Goal: Answer question/provide support

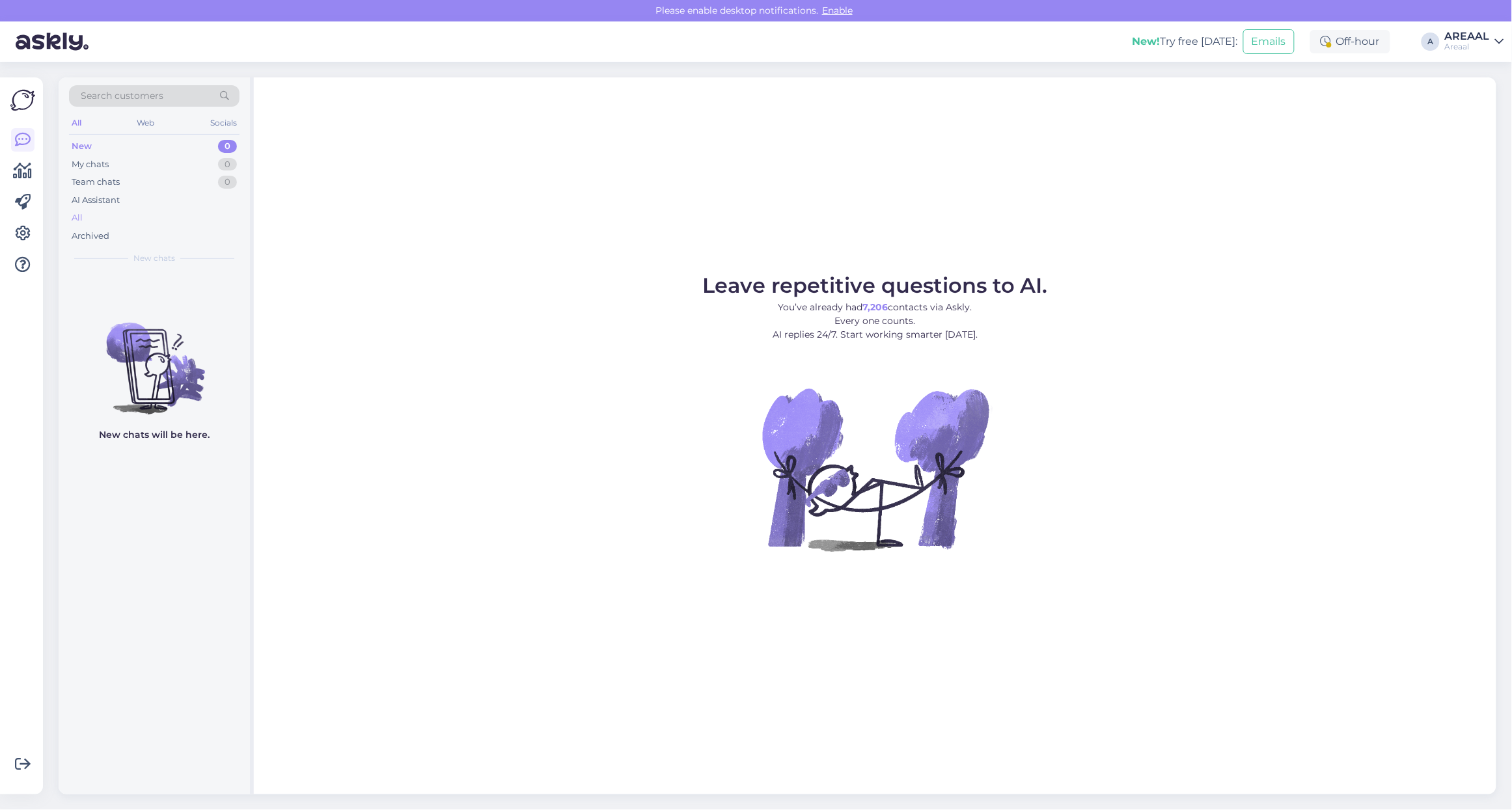
click at [147, 218] on div "All" at bounding box center [153, 217] width 171 height 18
click at [149, 209] on div "AI Assistant" at bounding box center [153, 200] width 171 height 18
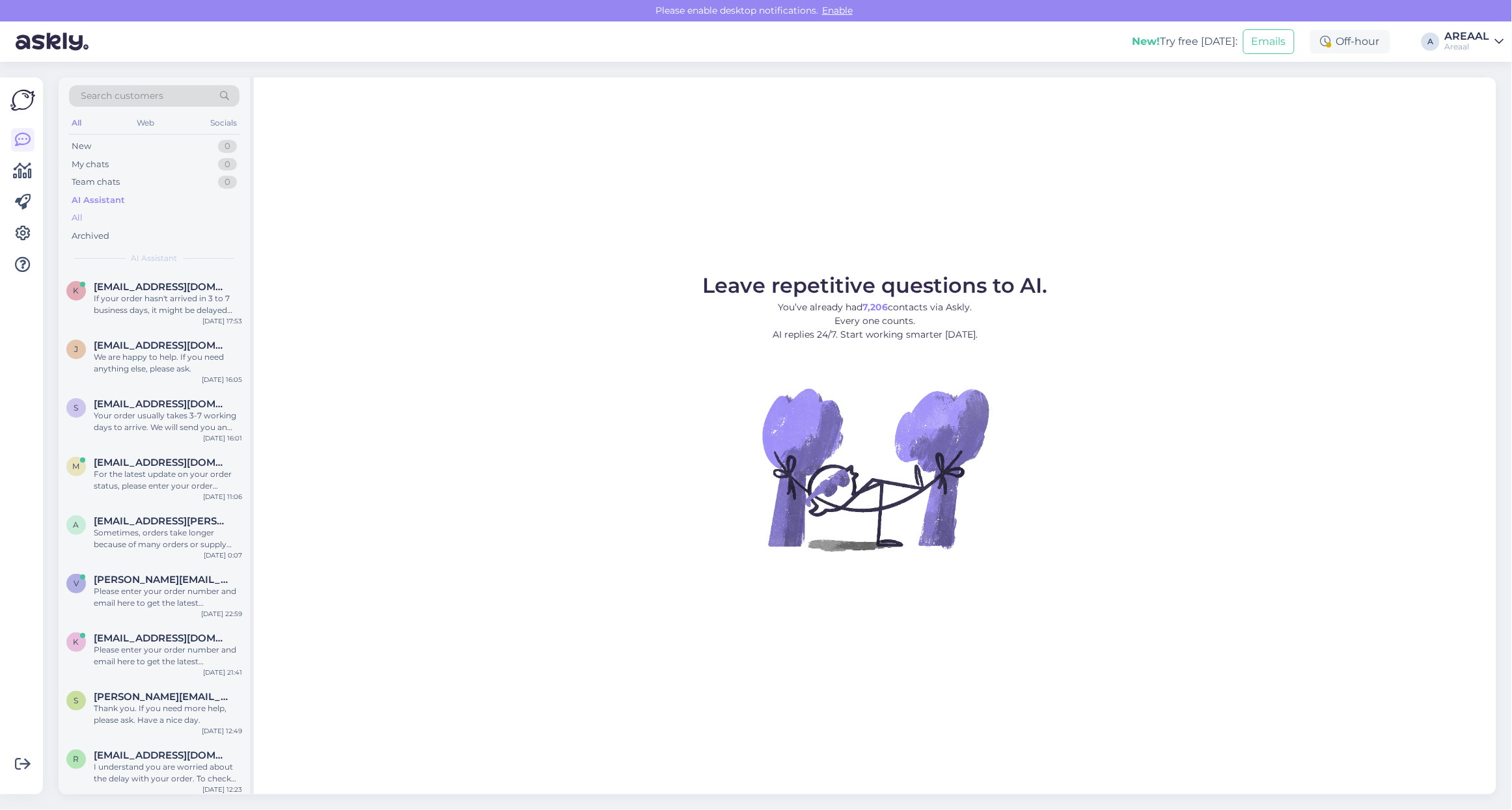
click at [142, 216] on div "All" at bounding box center [153, 217] width 171 height 18
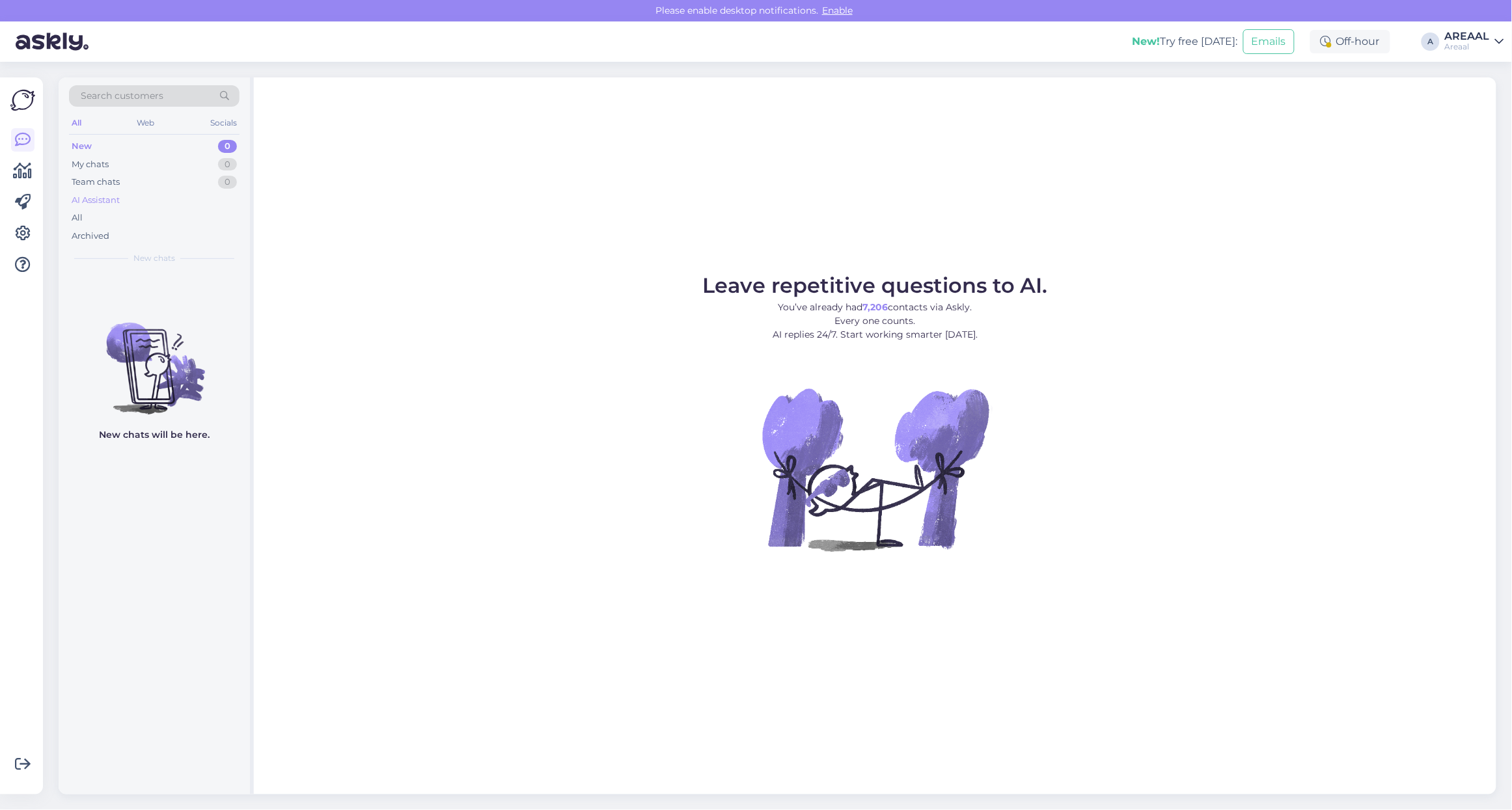
click at [206, 209] on div "AI Assistant" at bounding box center [153, 200] width 171 height 18
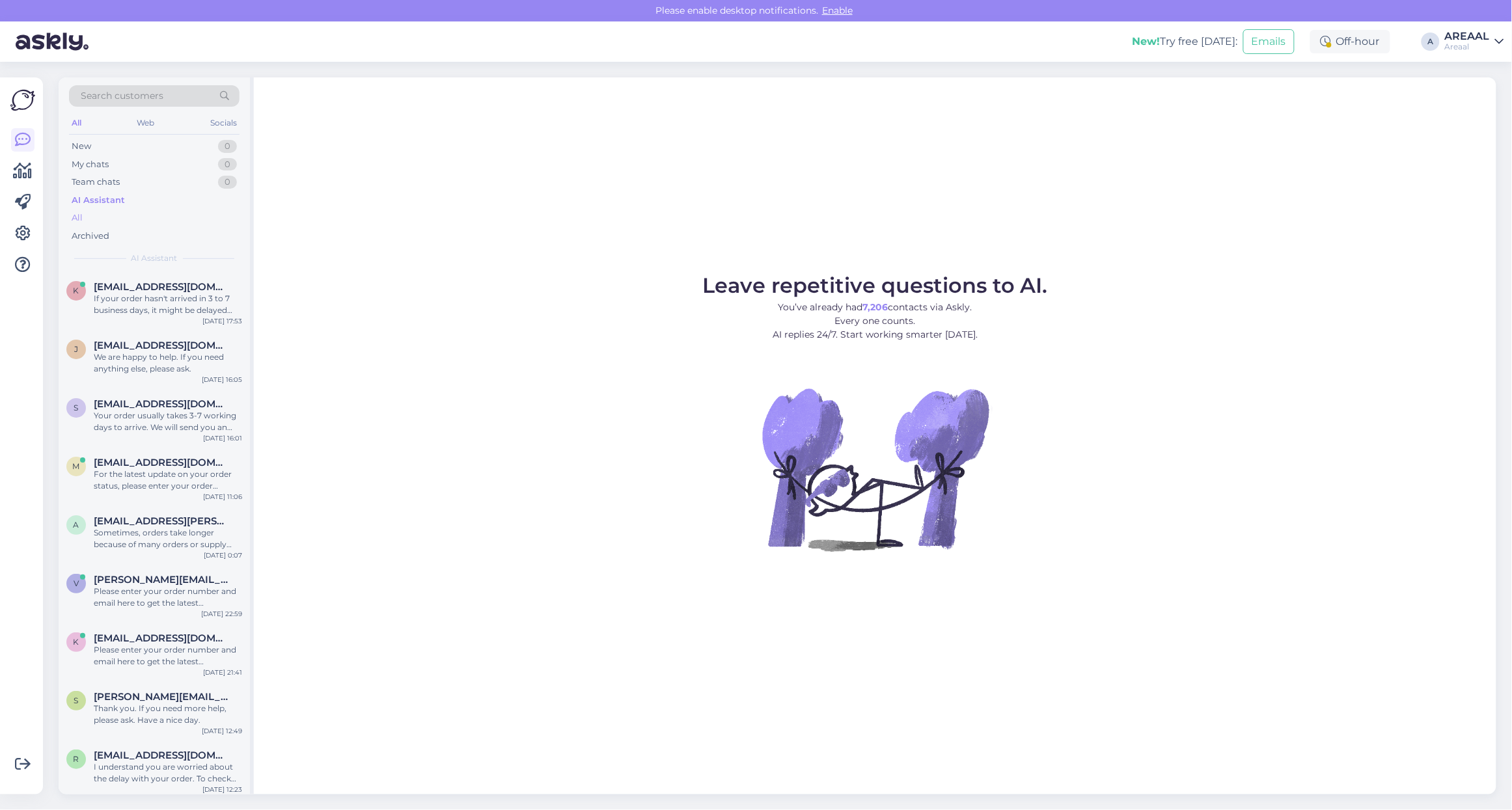
click at [203, 214] on div "All" at bounding box center [153, 217] width 171 height 18
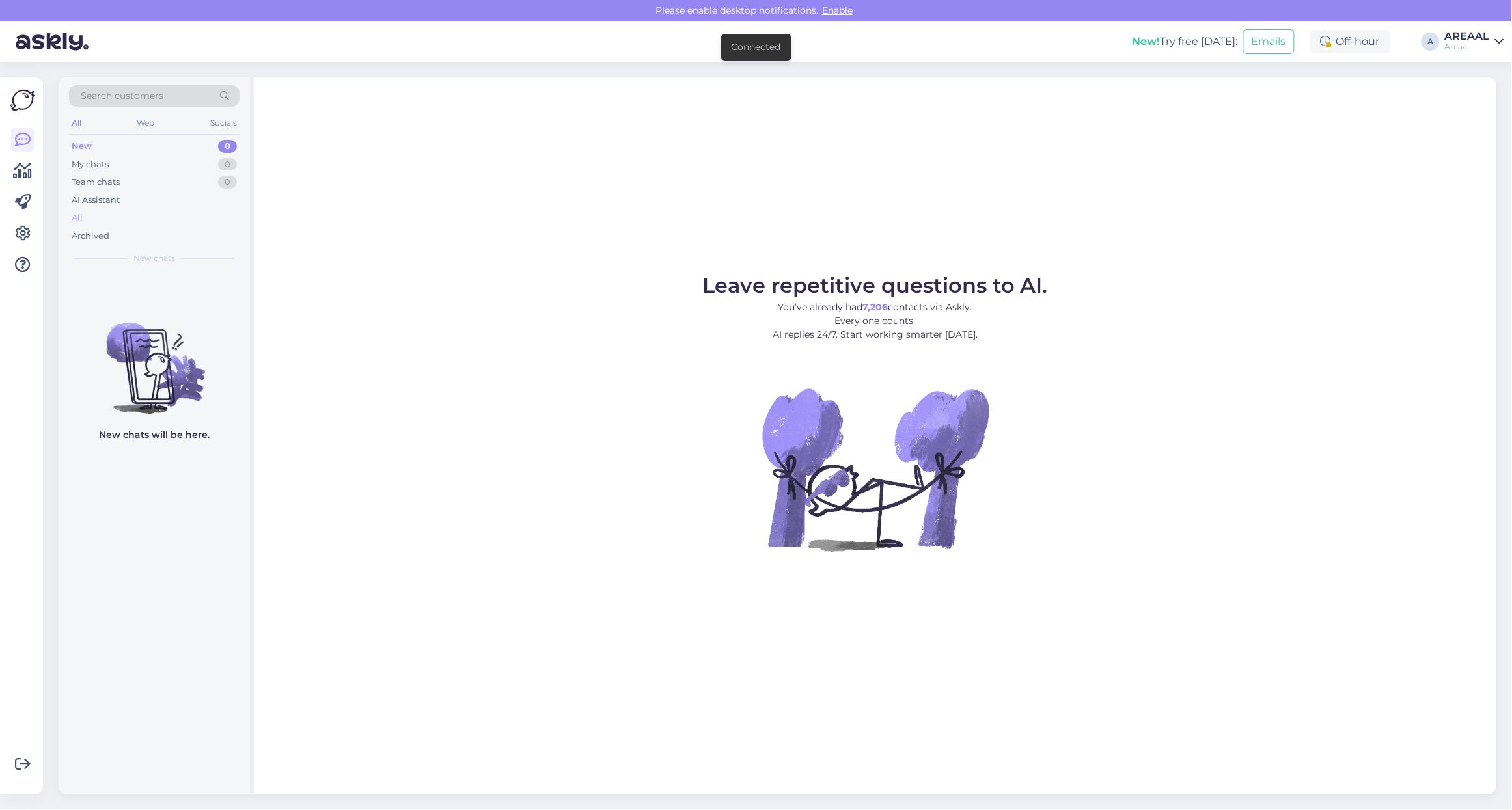
click at [112, 213] on div "All" at bounding box center [153, 217] width 171 height 18
click at [138, 212] on div "All" at bounding box center [153, 217] width 171 height 18
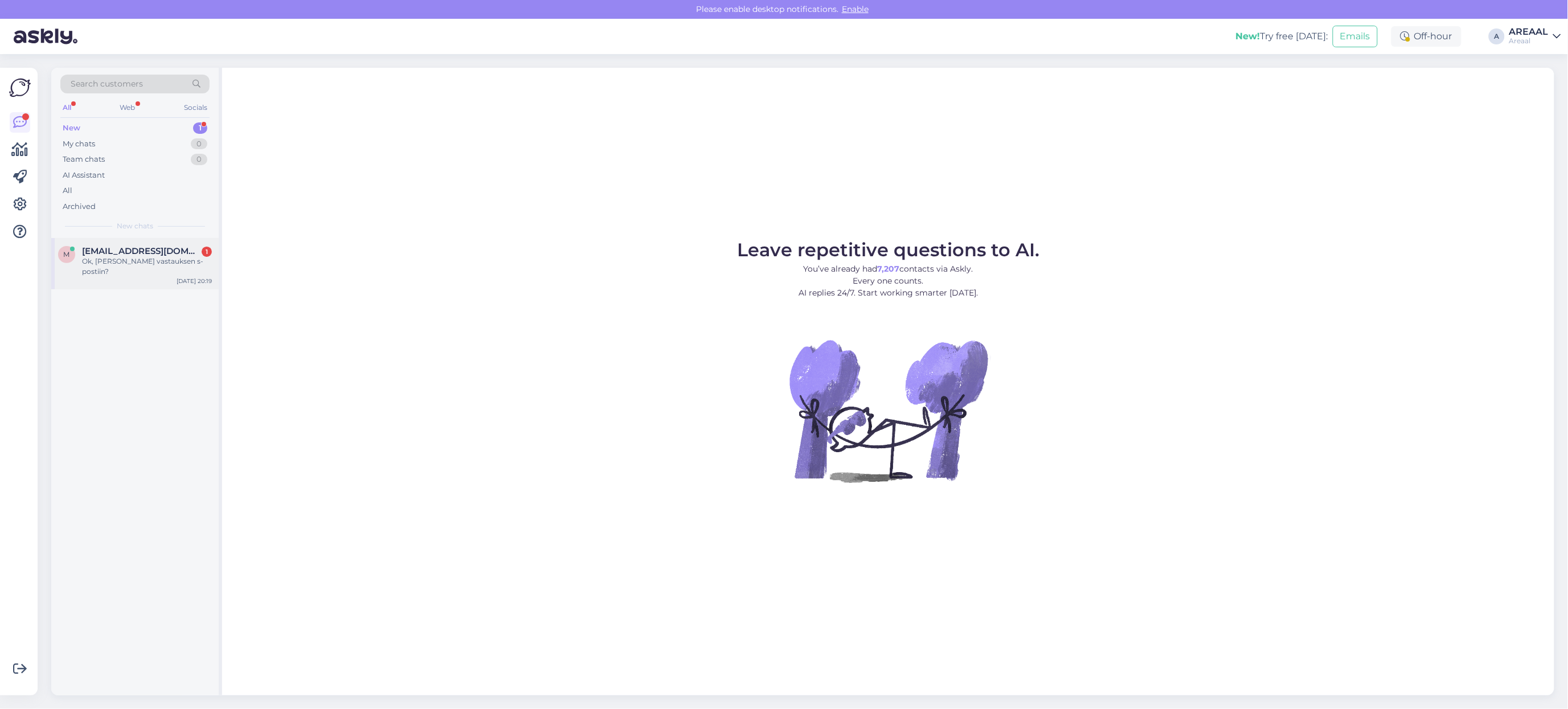
click at [173, 244] on div "m matiasrantahakala@gmail.com 1 Ok, saanko vastauksen s-postiin? Sep 30 20:19" at bounding box center [134, 263] width 168 height 51
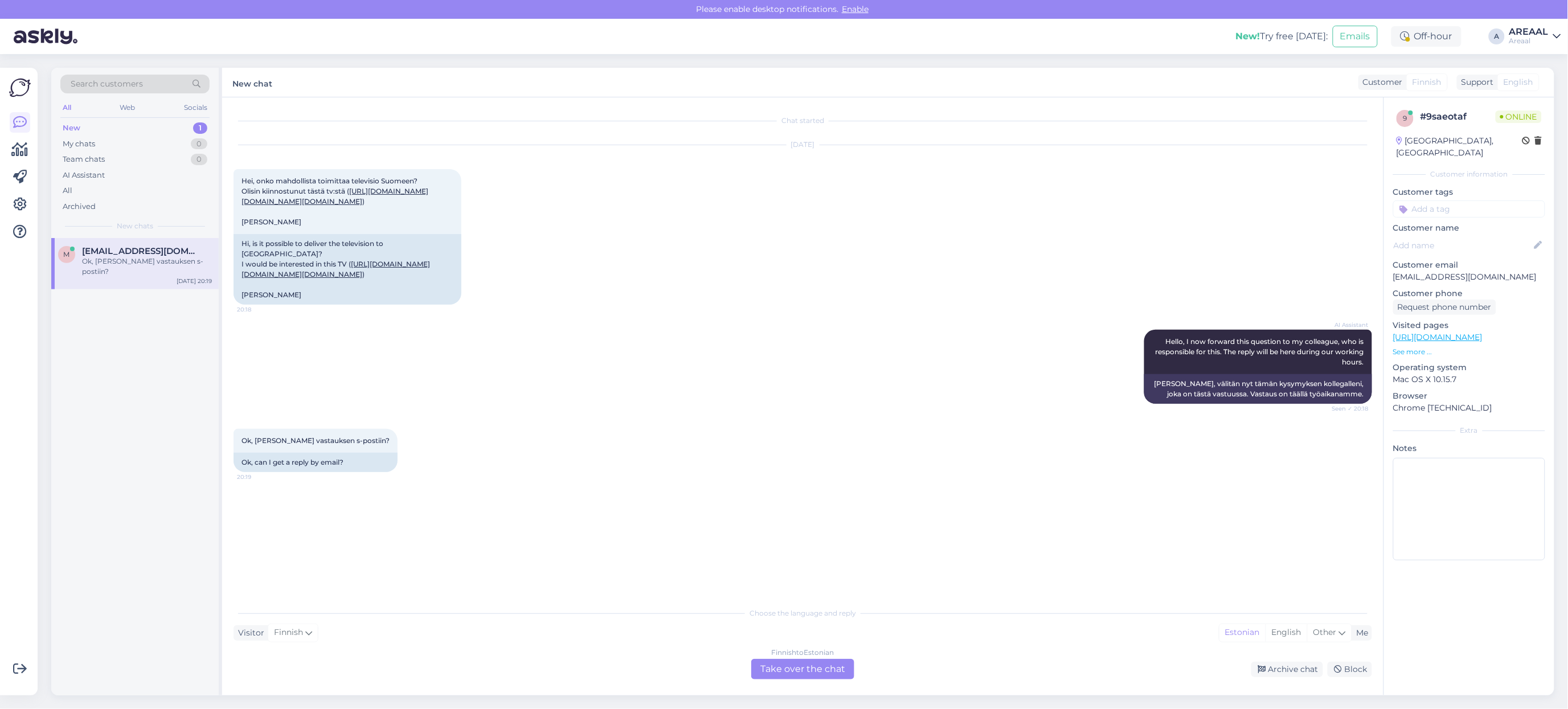
click at [847, 675] on div "Finnish to Estonian Take over the chat" at bounding box center [803, 669] width 103 height 21
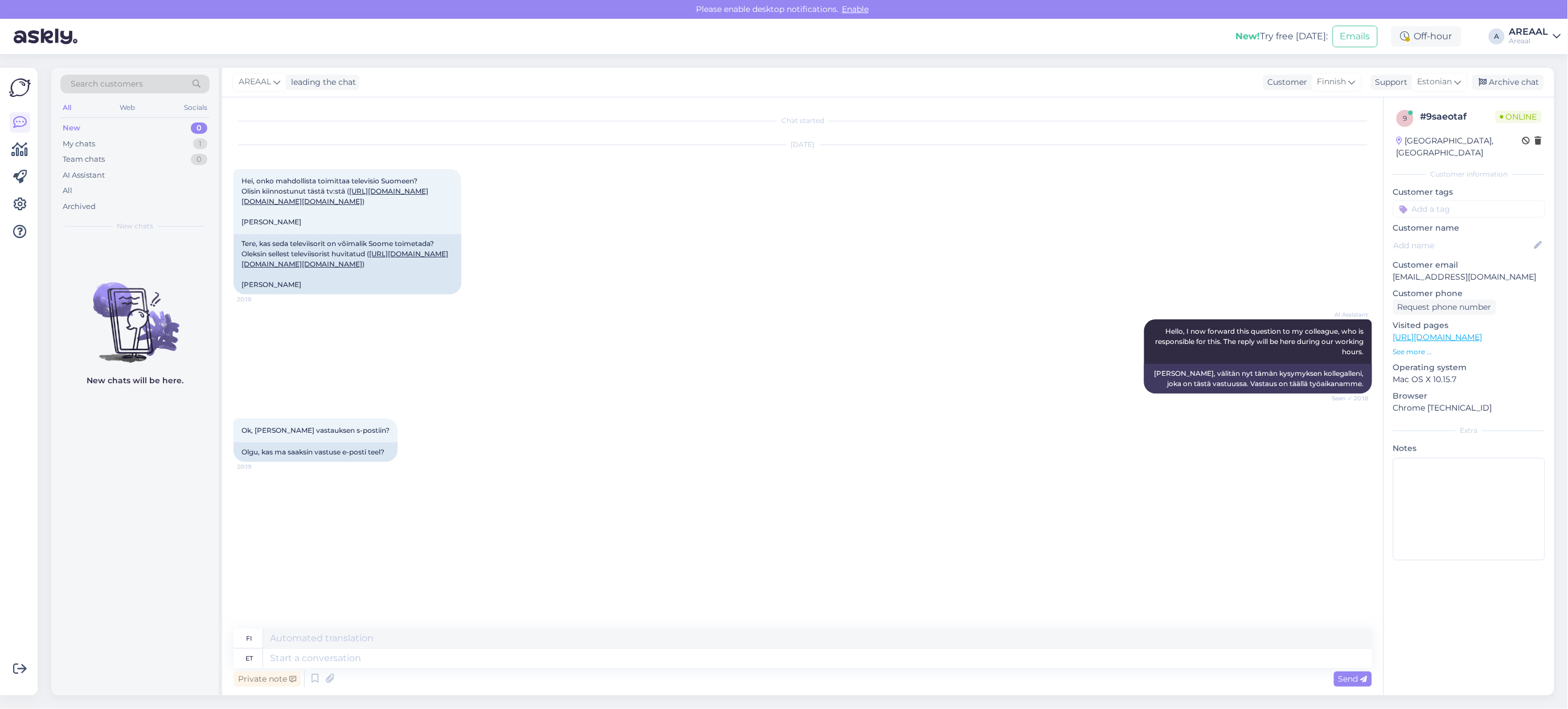
click at [834, 668] on div "Private note Send" at bounding box center [802, 679] width 1138 height 22
click at [832, 661] on textarea at bounding box center [817, 658] width 1108 height 19
type textarea "Unfortunately we"
type textarea "Valitettavasti"
type textarea "Unfortunately we do"
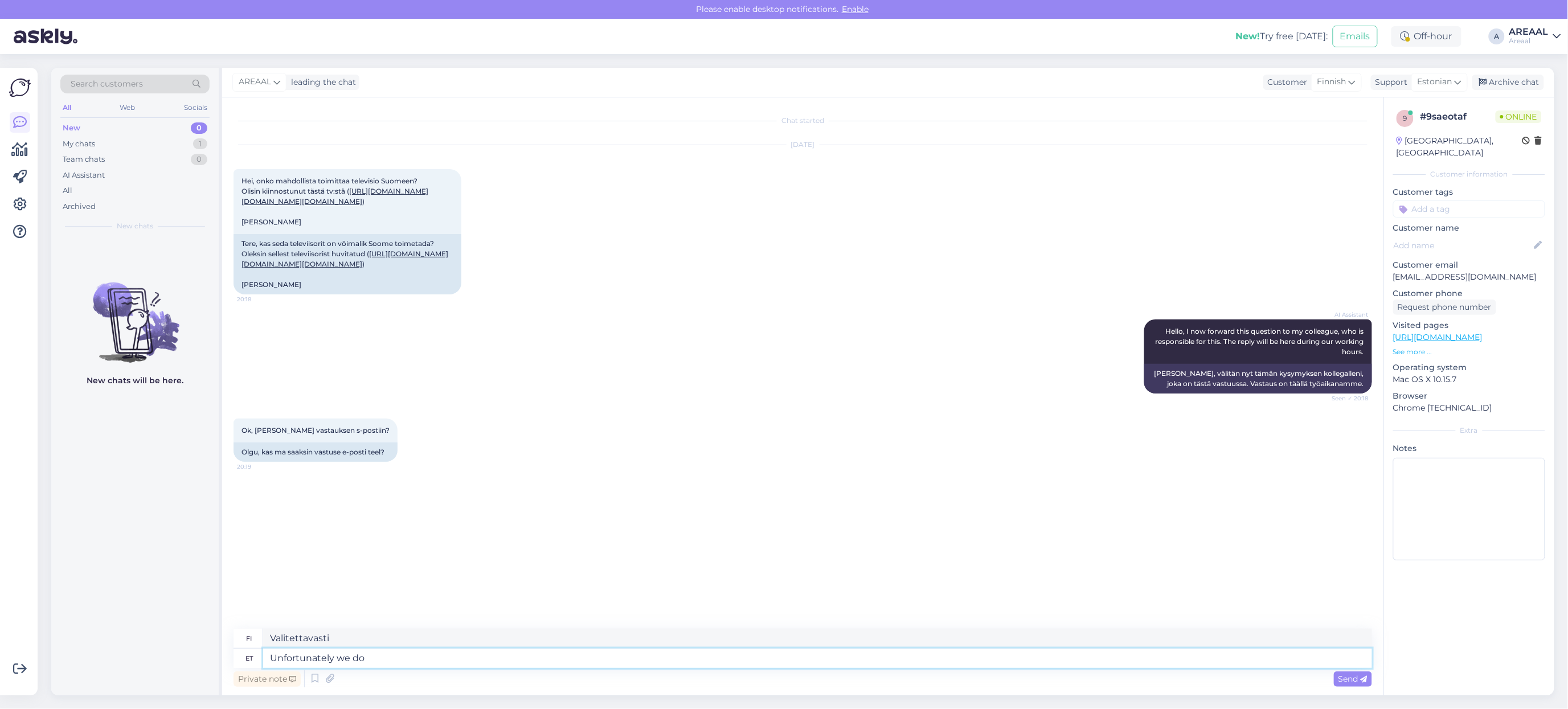
type textarea "Valitettavasti me"
type textarea "Unfortunately we don't ship"
type textarea "Valitettavasti meillä ei"
type textarea "Unfortunately we don't ship to"
type textarea "Valitettavasti emme toimita"
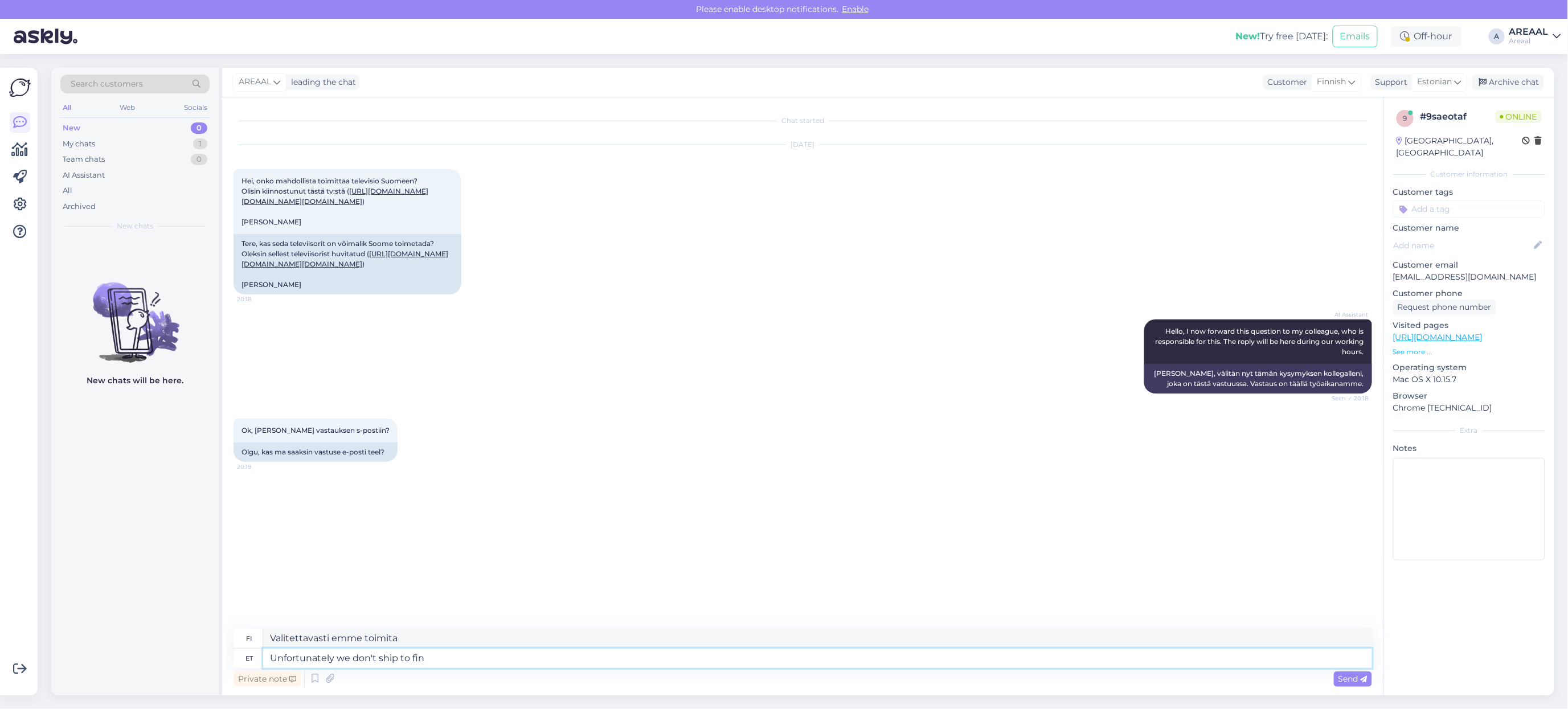
type textarea "Unfortunately we don't ship to finl"
type textarea "Valitettavasti emme toimita kohteeseen"
type textarea "Unfortunately we don't ship to finland, sorry."
type textarea "Valitettavasti emme toimita Suomeen, pahoittelemme."
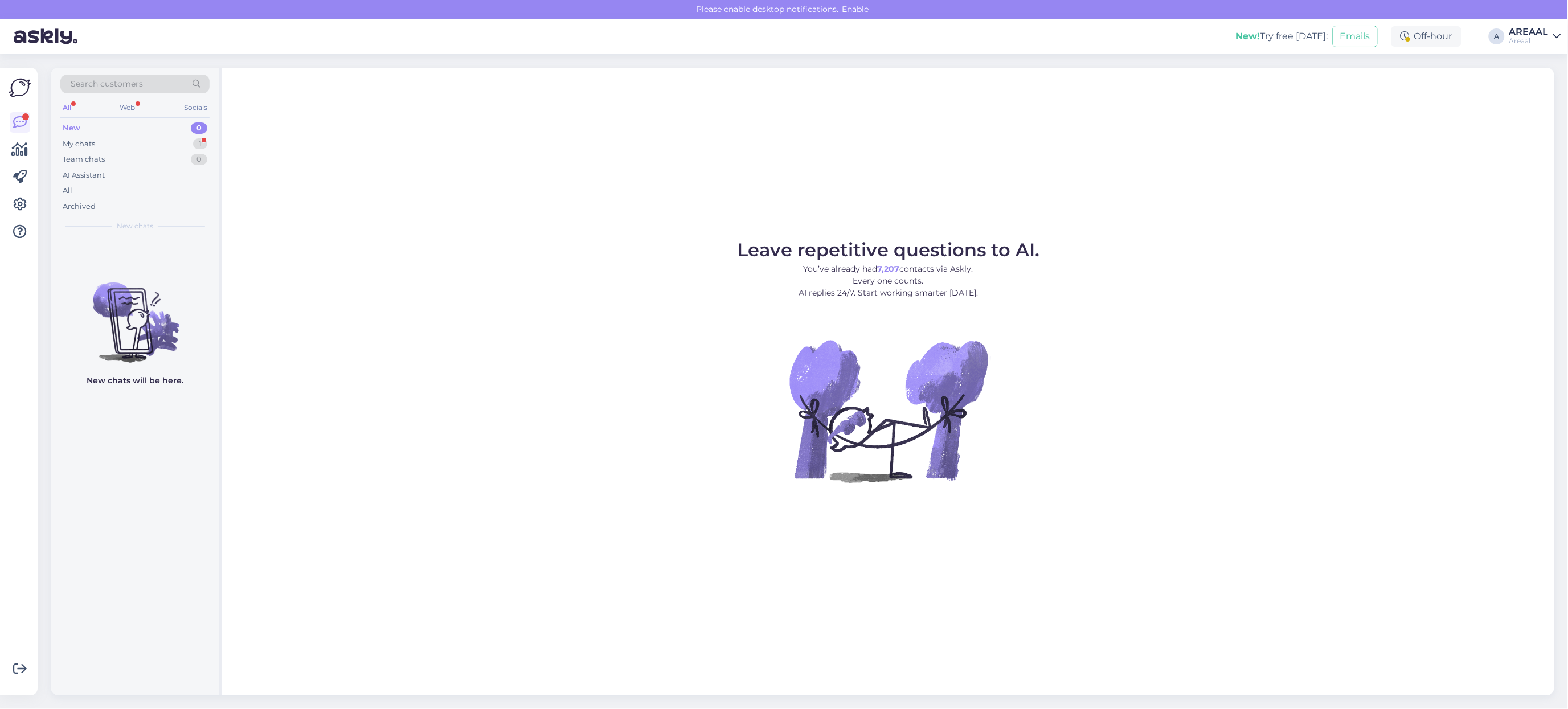
click at [186, 186] on div "All" at bounding box center [134, 190] width 149 height 16
click at [213, 128] on div "Search customers All Web Socials New 0 My chats 1 Team chats 0 AI Assistant All…" at bounding box center [134, 153] width 168 height 170
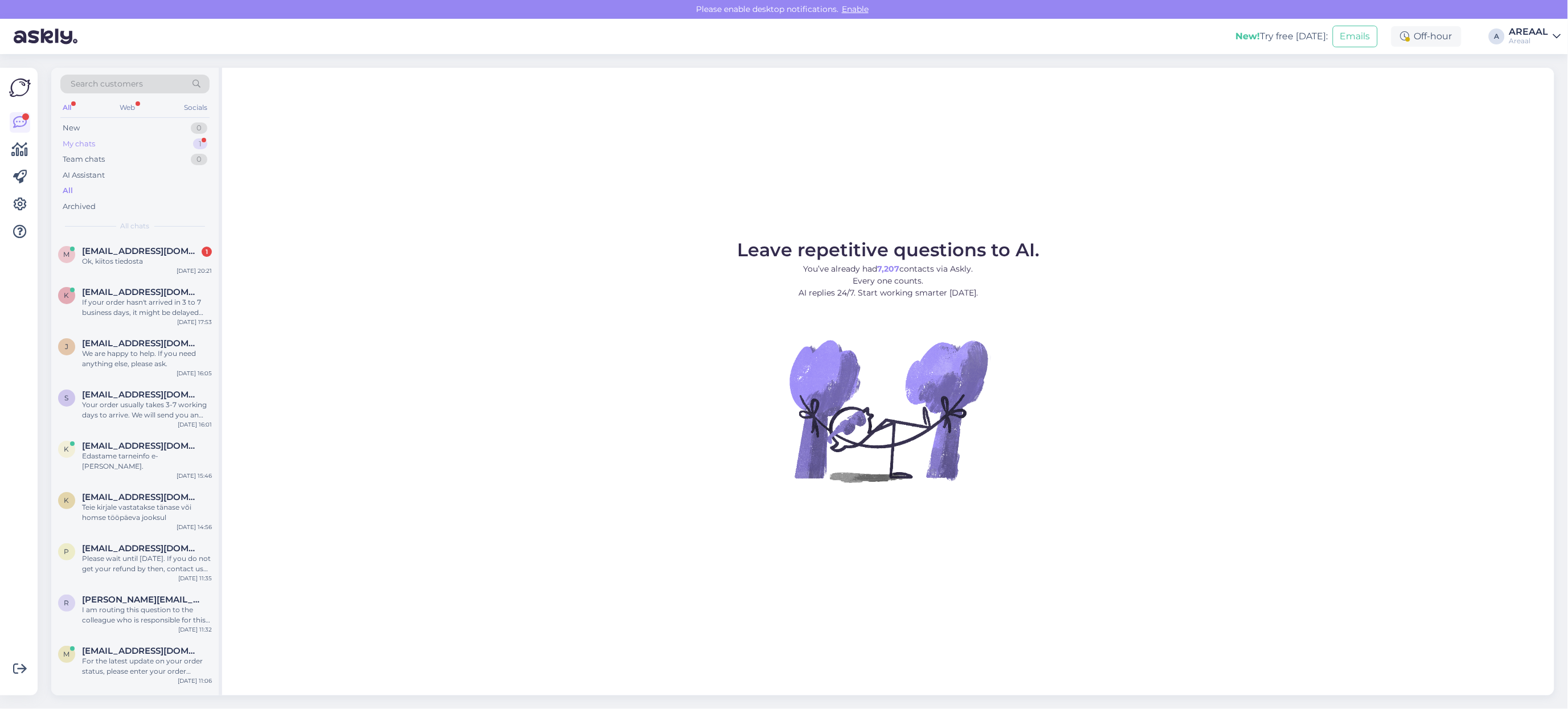
click at [204, 143] on div "1" at bounding box center [199, 144] width 14 height 12
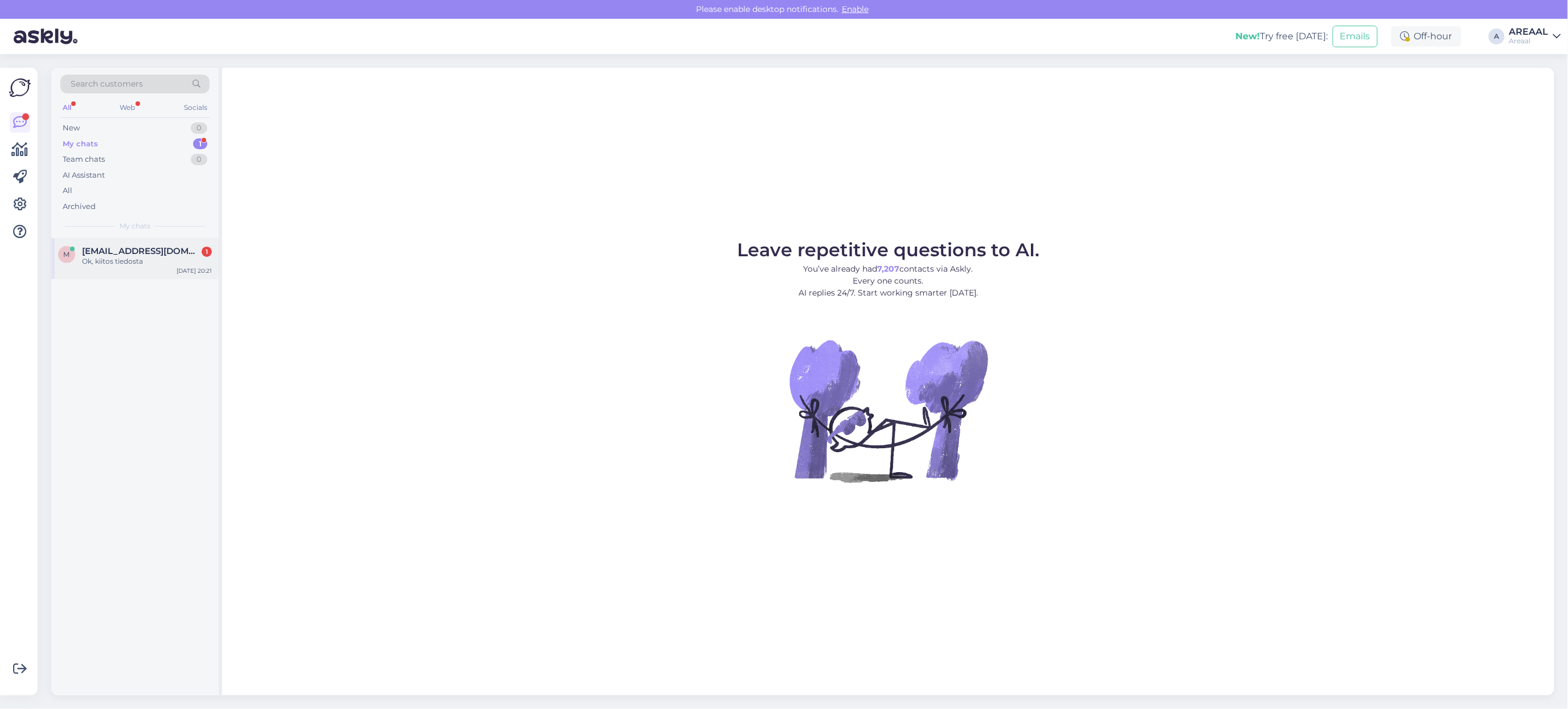
click at [172, 265] on div "Ok, kiitos tiedosta" at bounding box center [147, 261] width 130 height 10
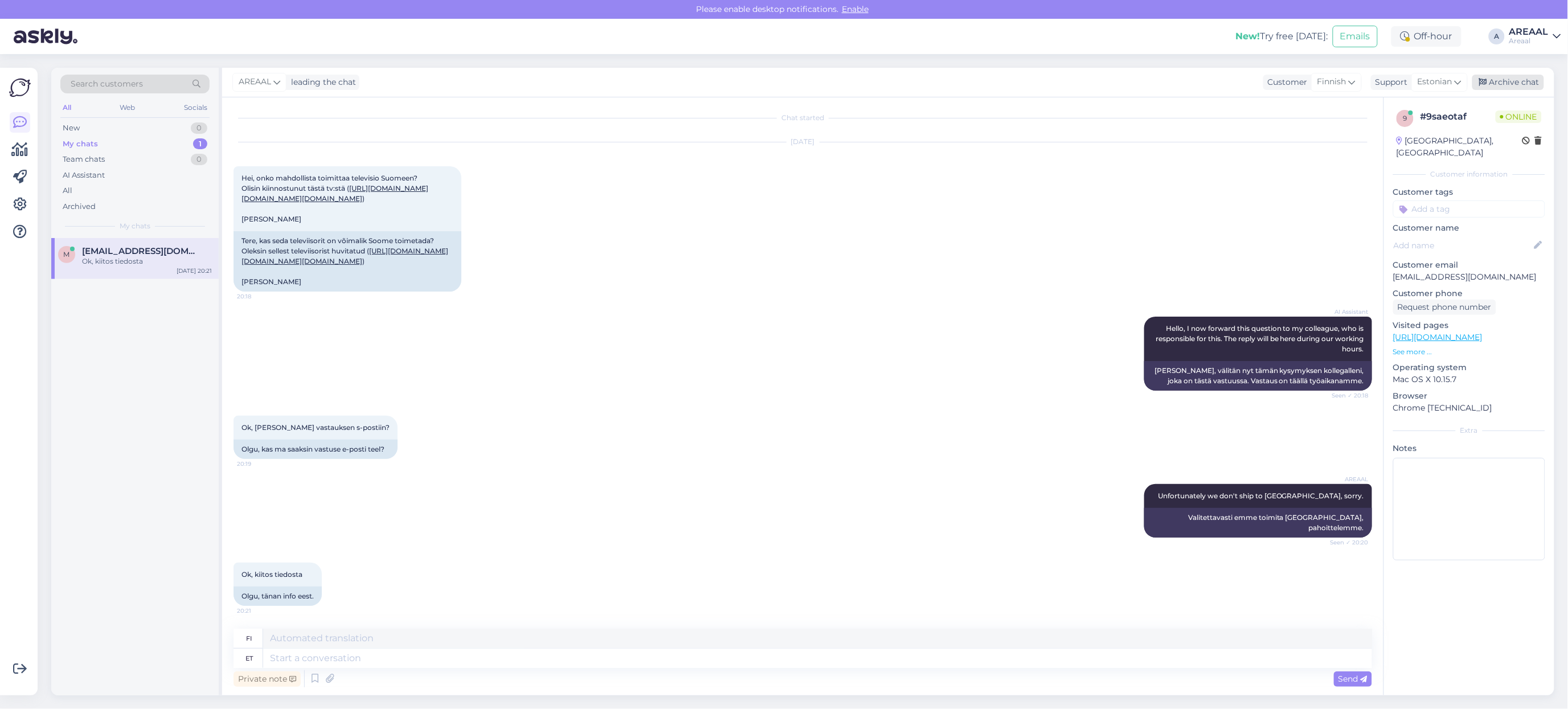
click at [1499, 86] on div "Archive chat" at bounding box center [1508, 82] width 72 height 15
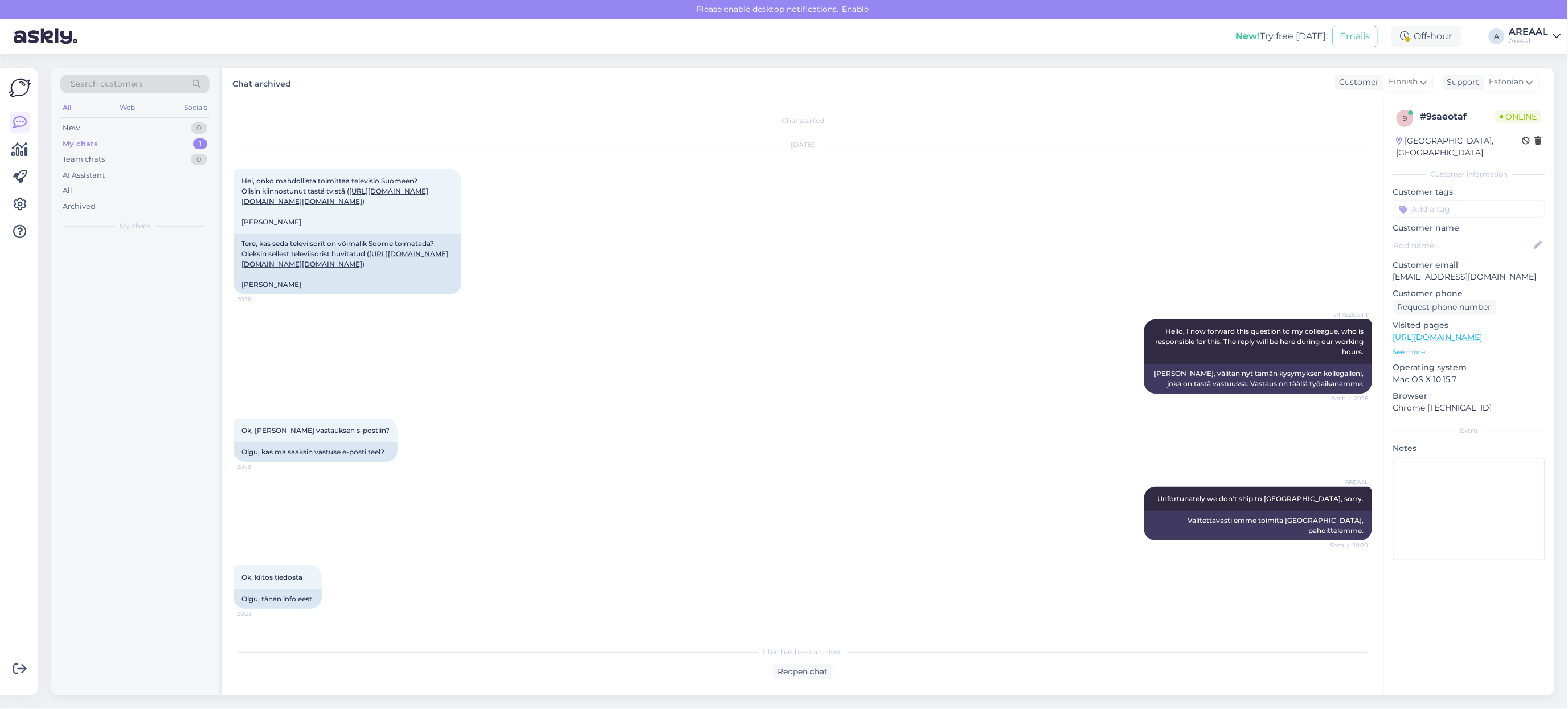
scroll to position [32, 0]
click at [138, 189] on div "All" at bounding box center [134, 190] width 149 height 16
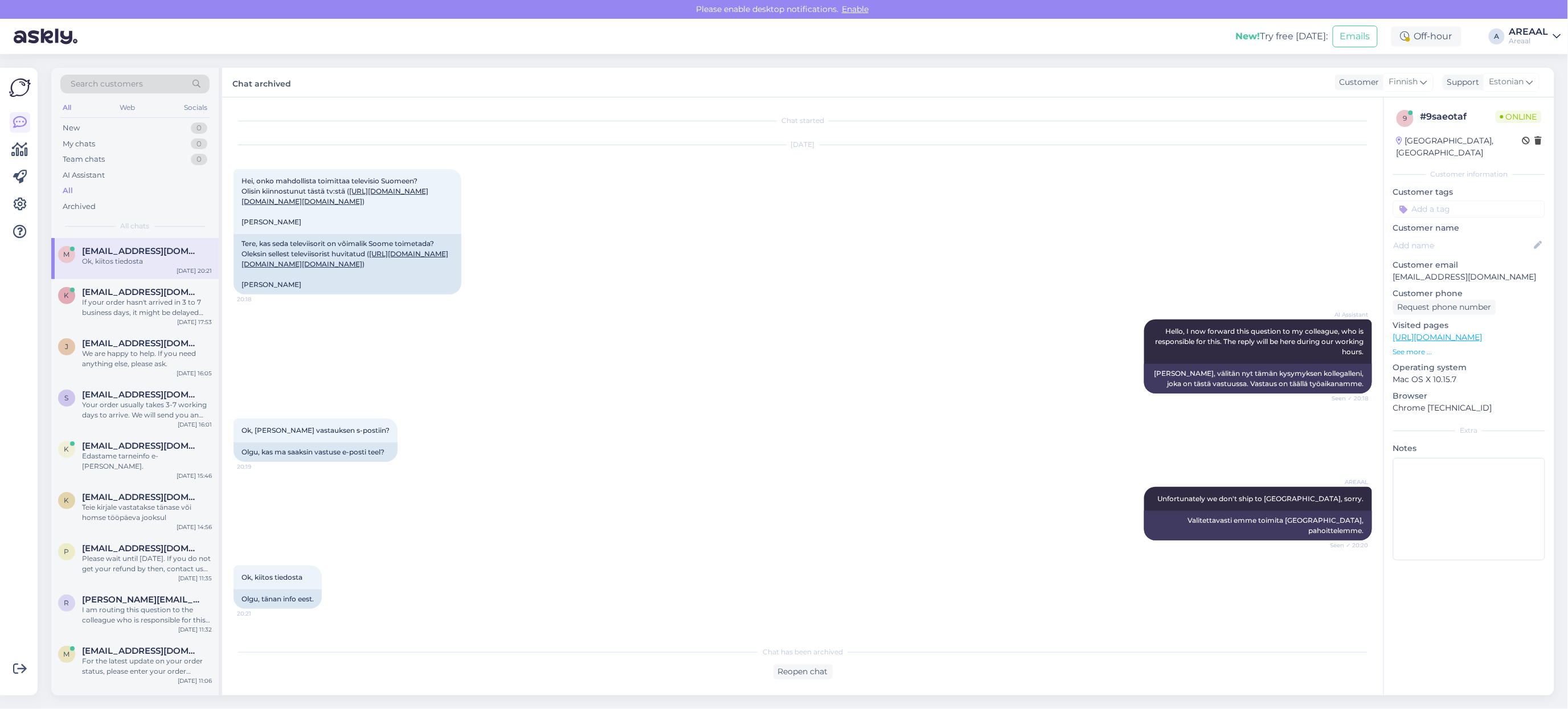
click at [143, 314] on div "If your order hasn't arrived in 3 to 7 business days, it might be delayed becau…" at bounding box center [147, 307] width 130 height 21
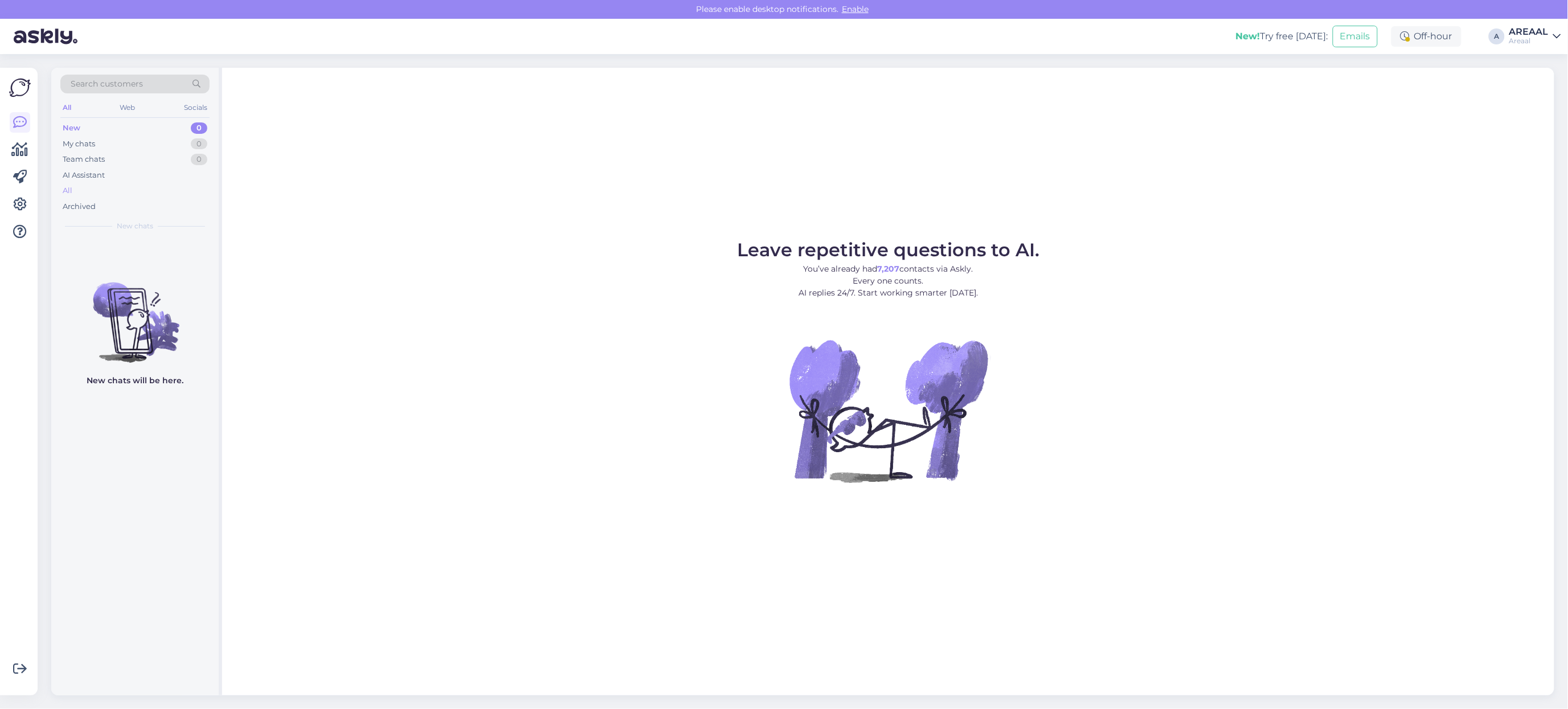
click at [110, 184] on div "All" at bounding box center [134, 190] width 149 height 16
click at [98, 187] on div "All" at bounding box center [134, 190] width 149 height 16
click at [169, 186] on div "All" at bounding box center [134, 190] width 149 height 16
click at [94, 189] on div "All" at bounding box center [134, 190] width 149 height 16
click at [160, 195] on div "All" at bounding box center [134, 190] width 149 height 16
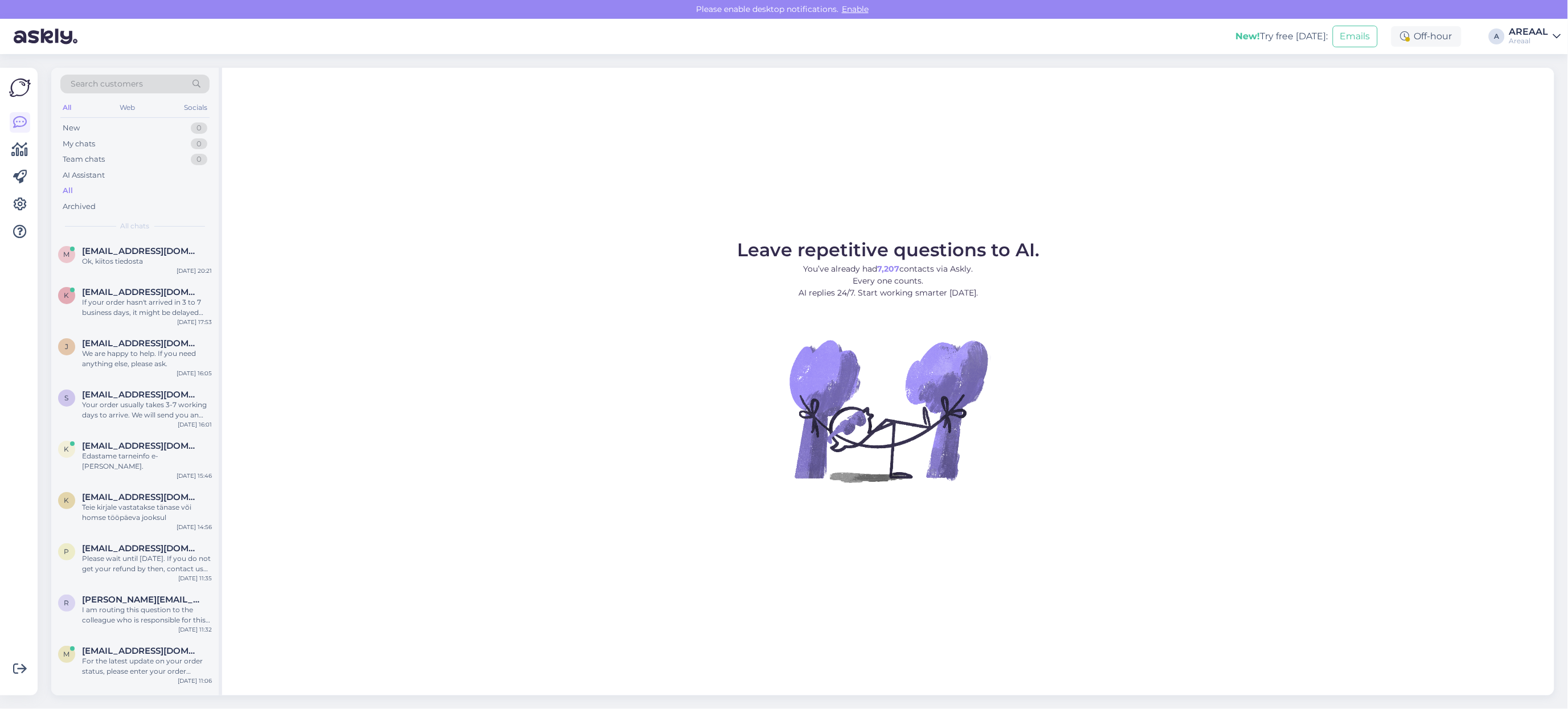
click at [608, 241] on figure "Leave repetitive questions to AI. You’ve already had 7,207 contacts via Askly. …" at bounding box center [888, 377] width 1312 height 272
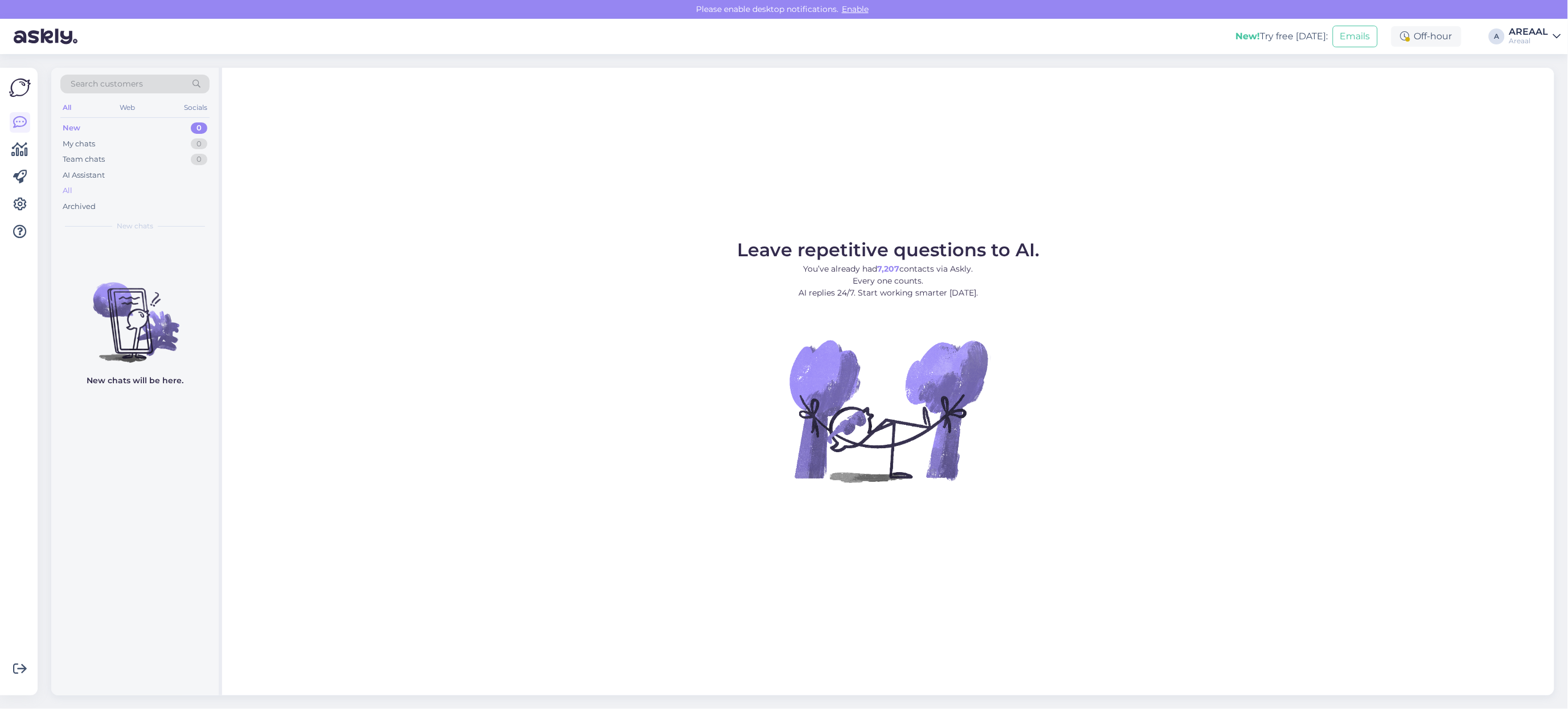
click at [159, 186] on div "All" at bounding box center [134, 190] width 149 height 16
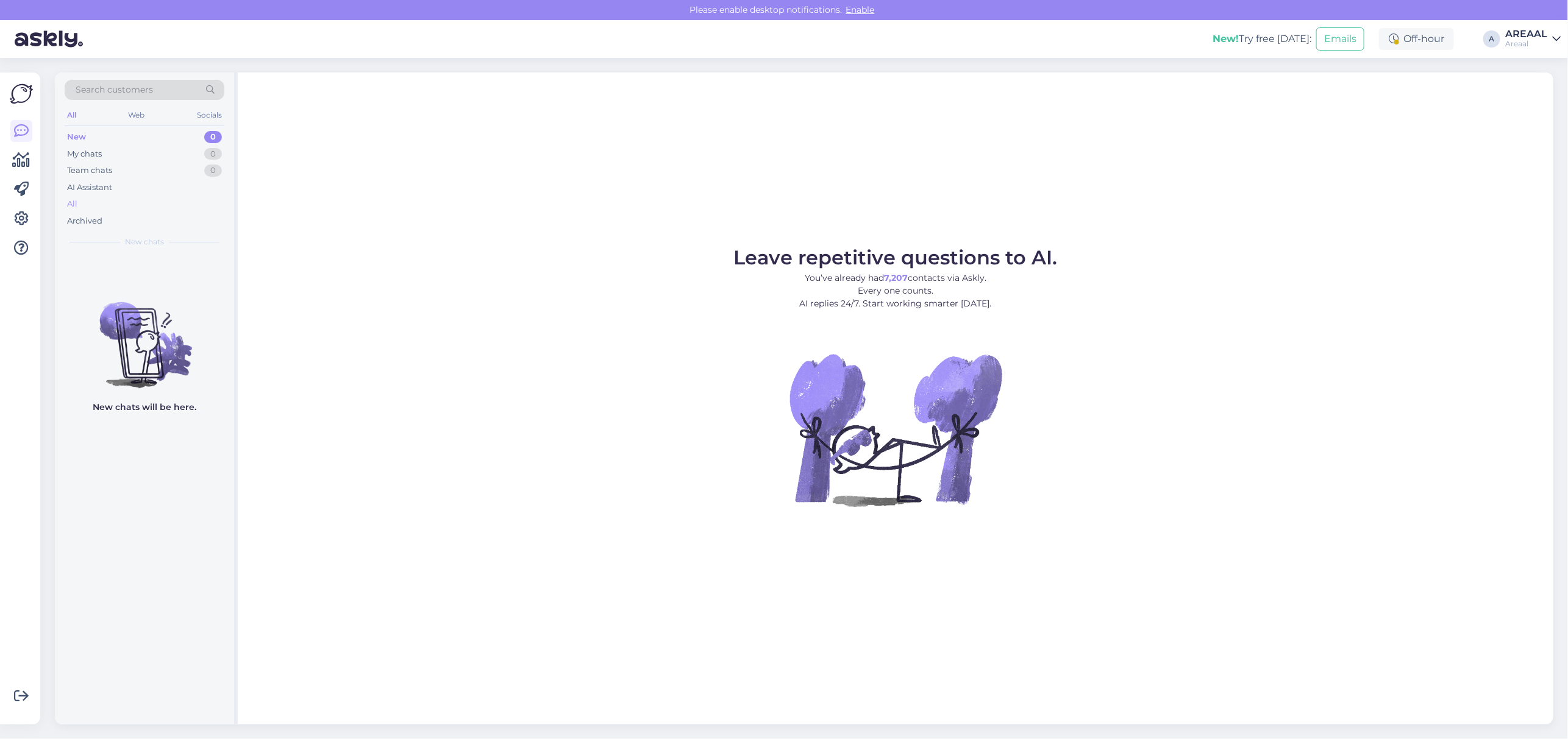
click at [78, 205] on div "All" at bounding box center [144, 203] width 160 height 17
click at [96, 206] on div "All" at bounding box center [144, 203] width 160 height 17
click at [111, 206] on div "All" at bounding box center [144, 203] width 160 height 17
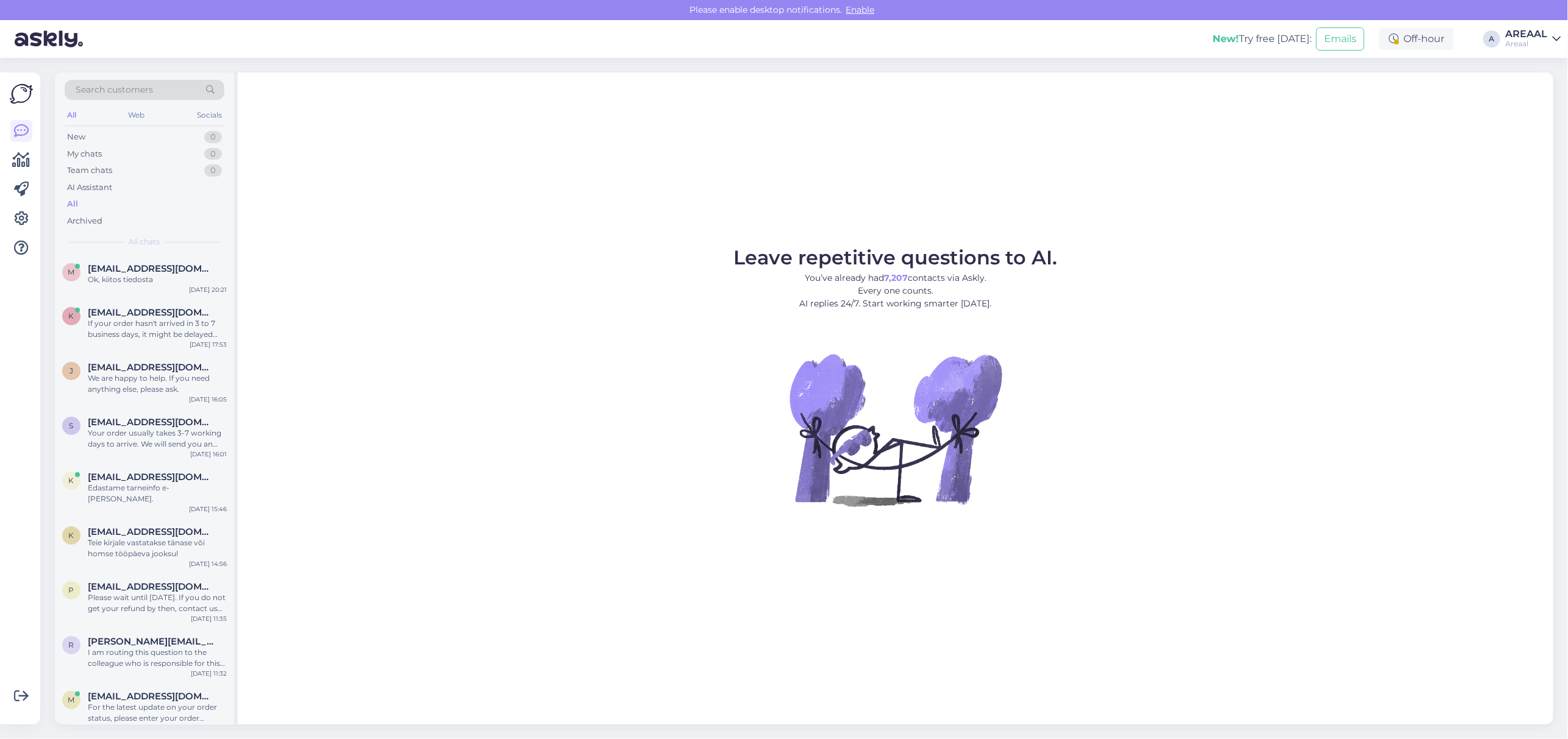
click at [790, 349] on img at bounding box center [896, 429] width 220 height 220
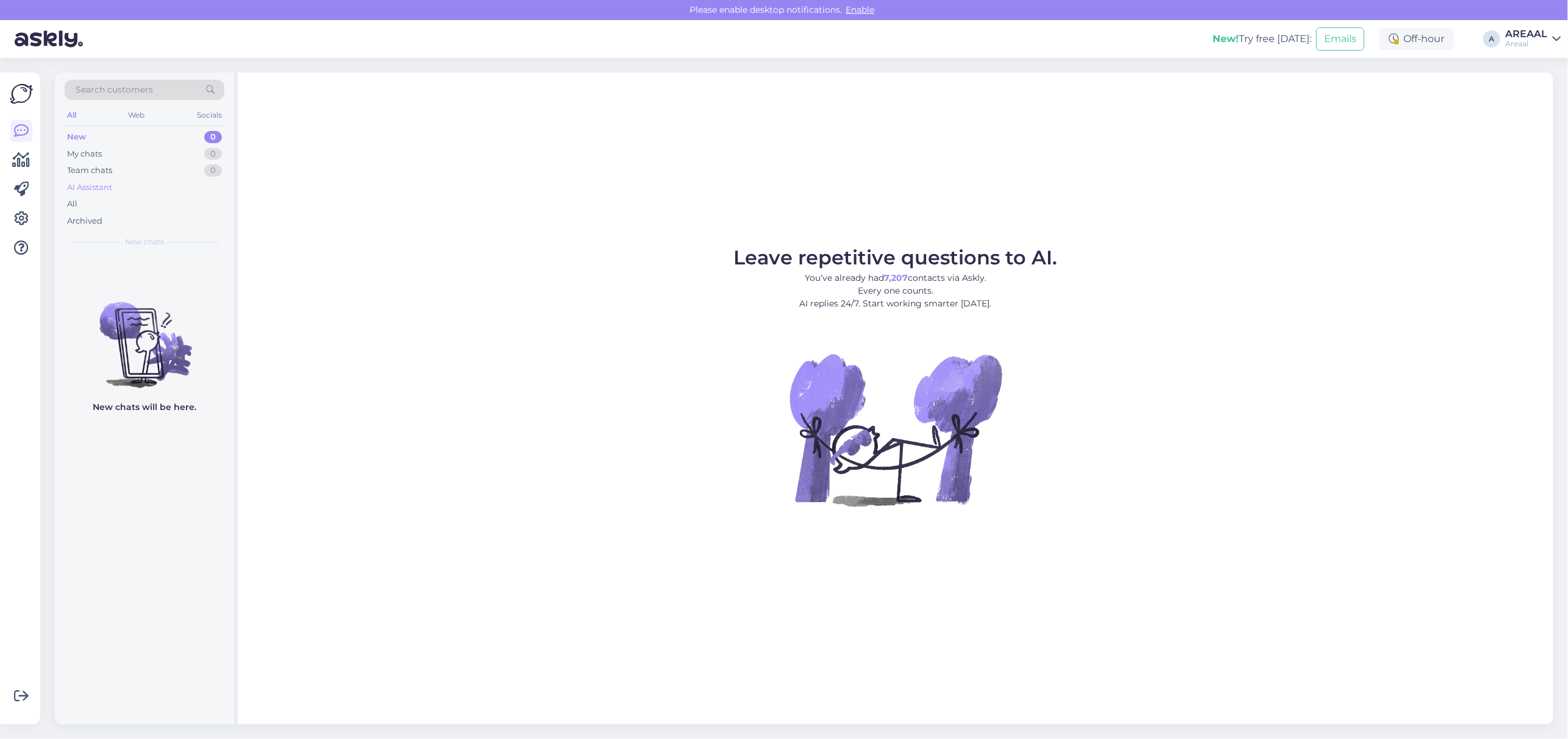
click at [138, 192] on div "AI Assistant" at bounding box center [144, 187] width 160 height 17
click at [133, 203] on div "All" at bounding box center [144, 203] width 160 height 17
click at [147, 205] on div "All" at bounding box center [144, 203] width 160 height 17
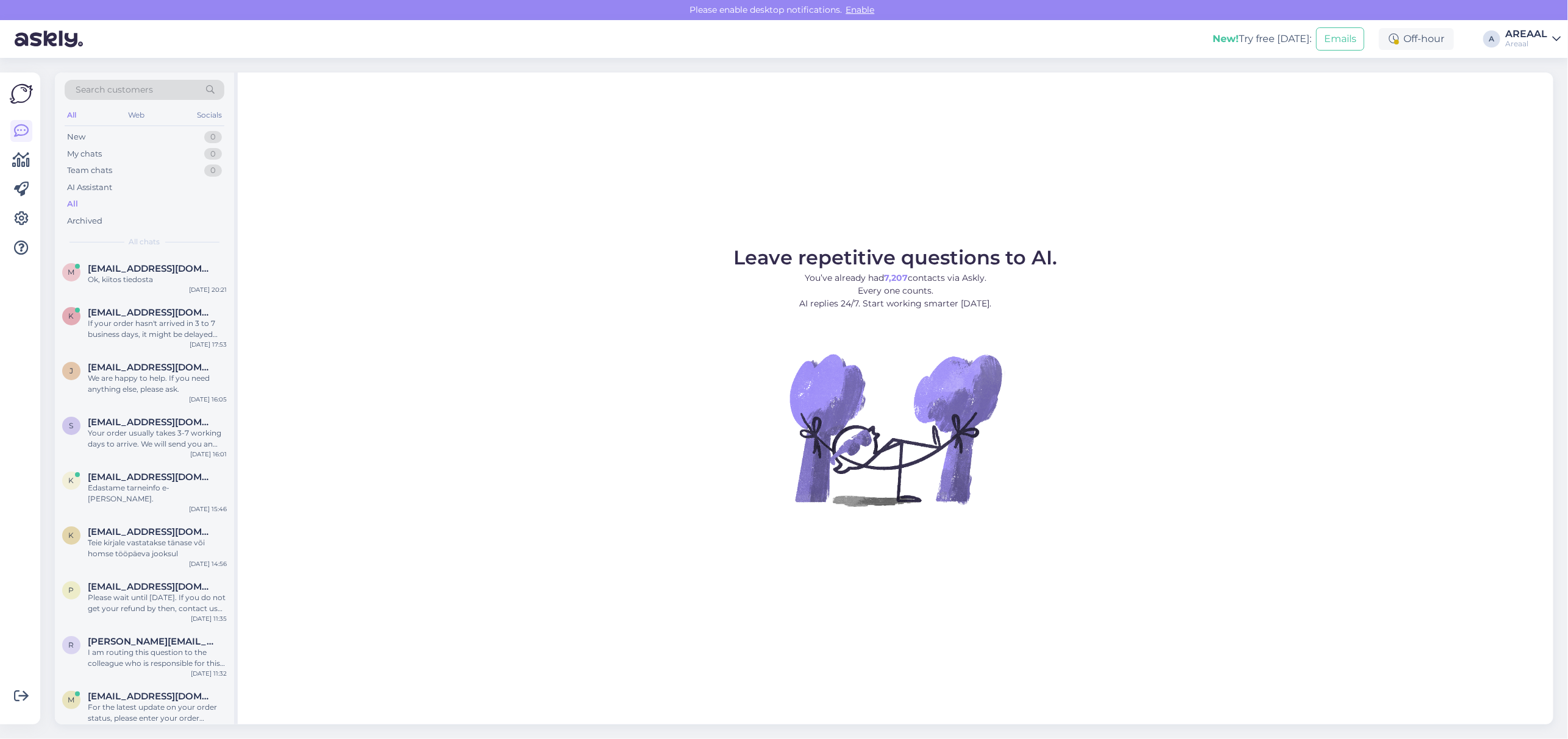
click at [388, 242] on div "Leave repetitive questions to AI. You’ve already had 7,207 contacts via Askly. …" at bounding box center [896, 398] width 1316 height 652
click at [1547, 41] on div "Areaal" at bounding box center [1526, 44] width 42 height 10
click at [1550, 91] on button "Open" at bounding box center [1534, 94] width 34 height 19
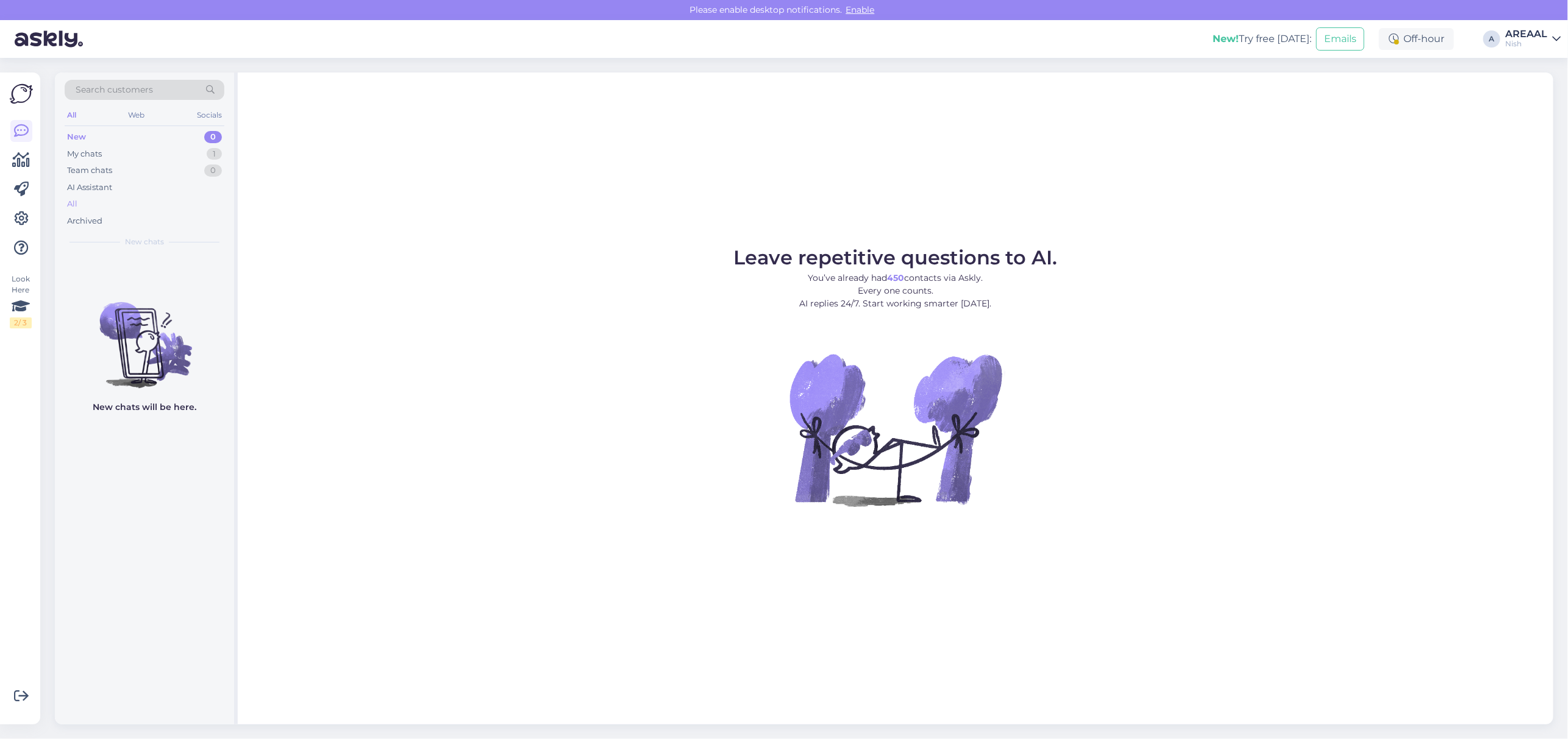
click at [126, 203] on div "All" at bounding box center [144, 203] width 160 height 17
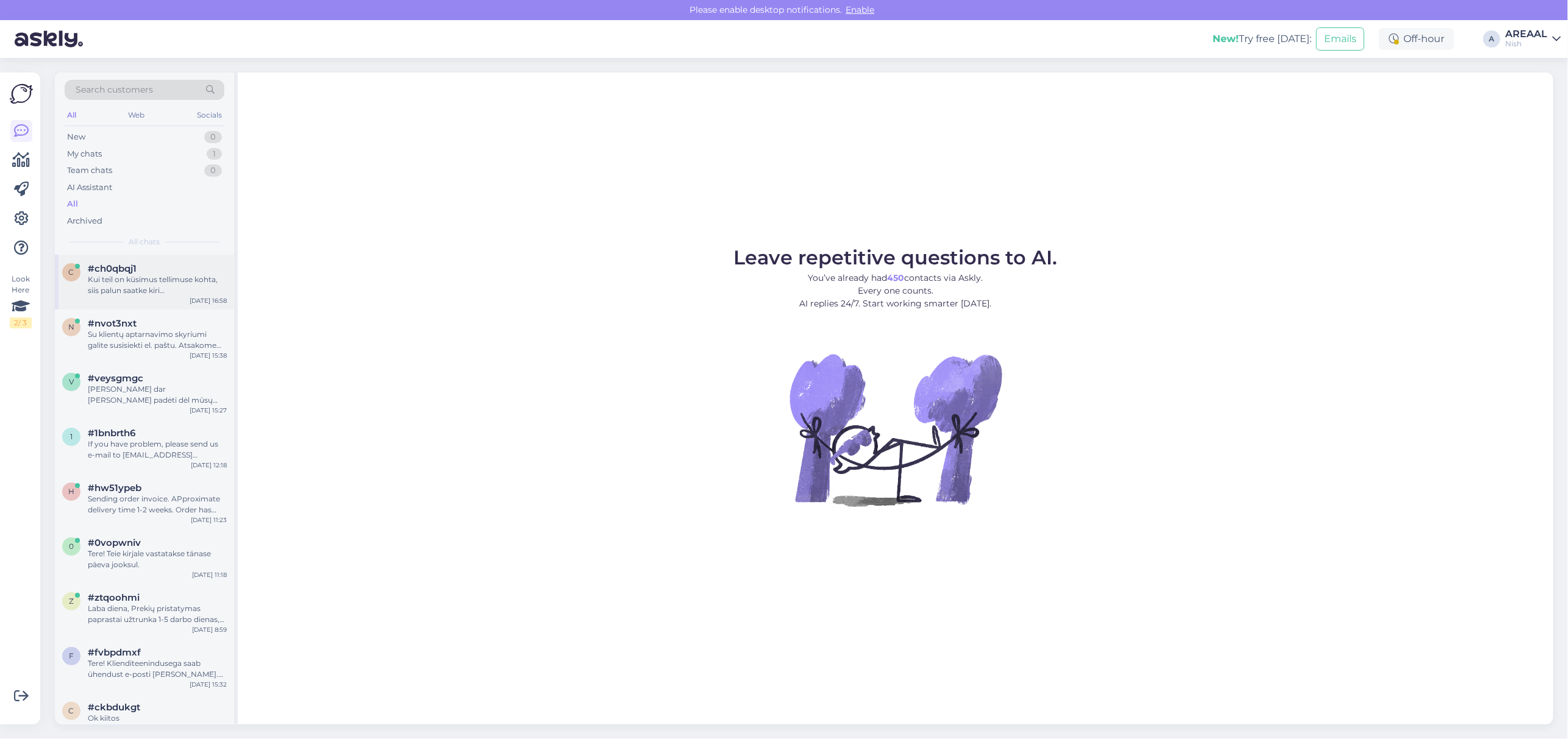
click at [129, 270] on span "#ch0qbqj1" at bounding box center [112, 269] width 49 height 11
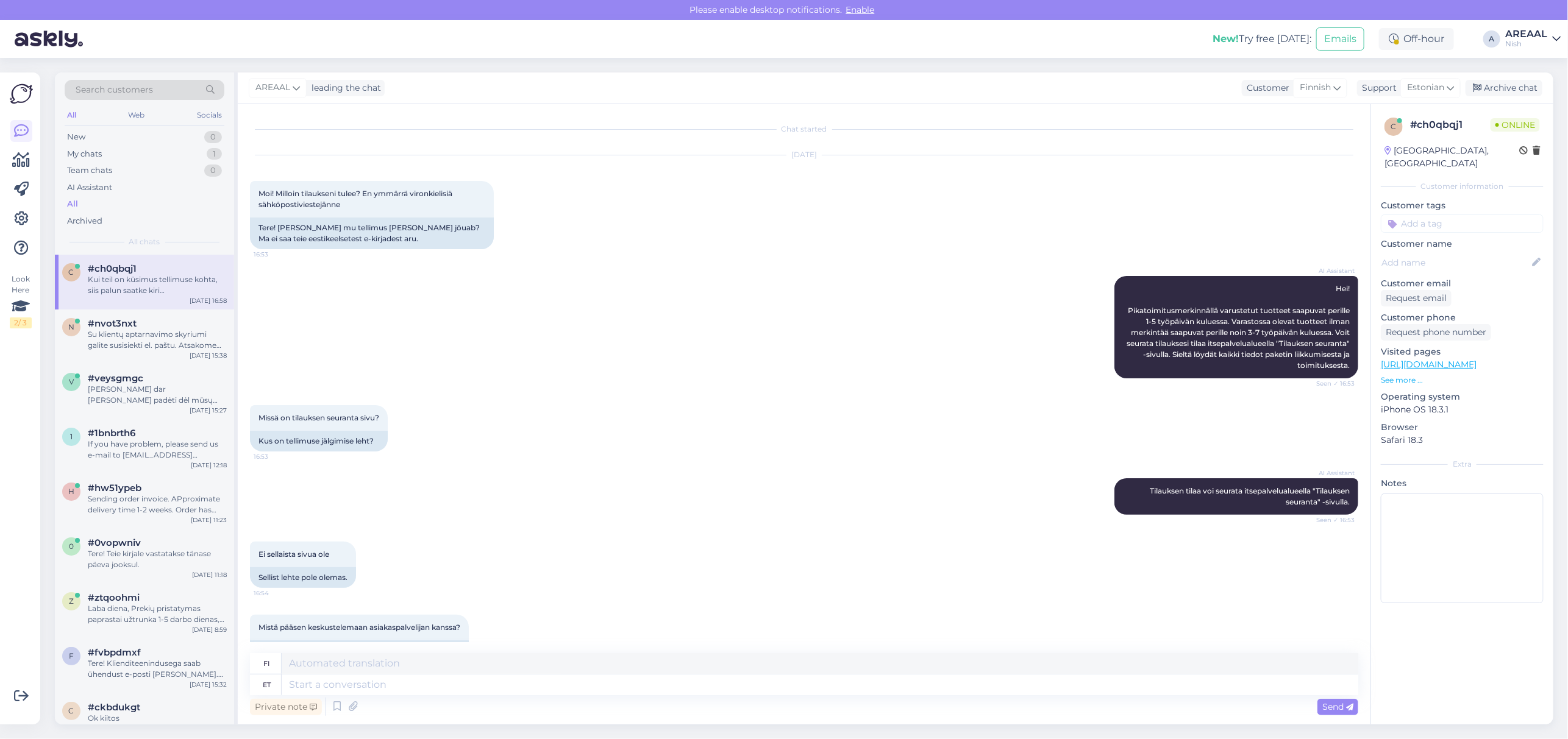
scroll to position [199, 0]
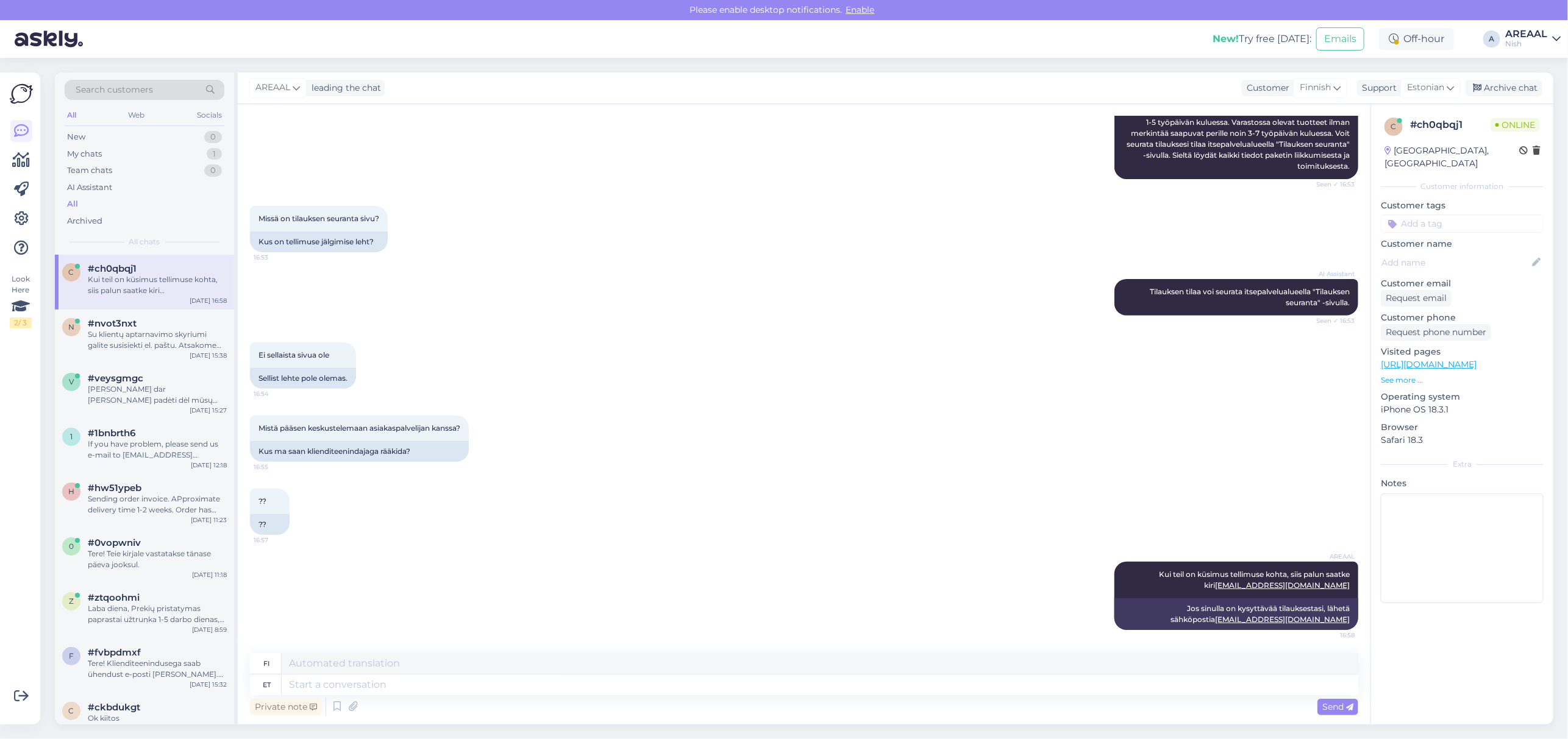
click at [1535, 29] on div "AREAAL" at bounding box center [1526, 34] width 42 height 10
click at [1527, 69] on button "Open" at bounding box center [1534, 68] width 34 height 19
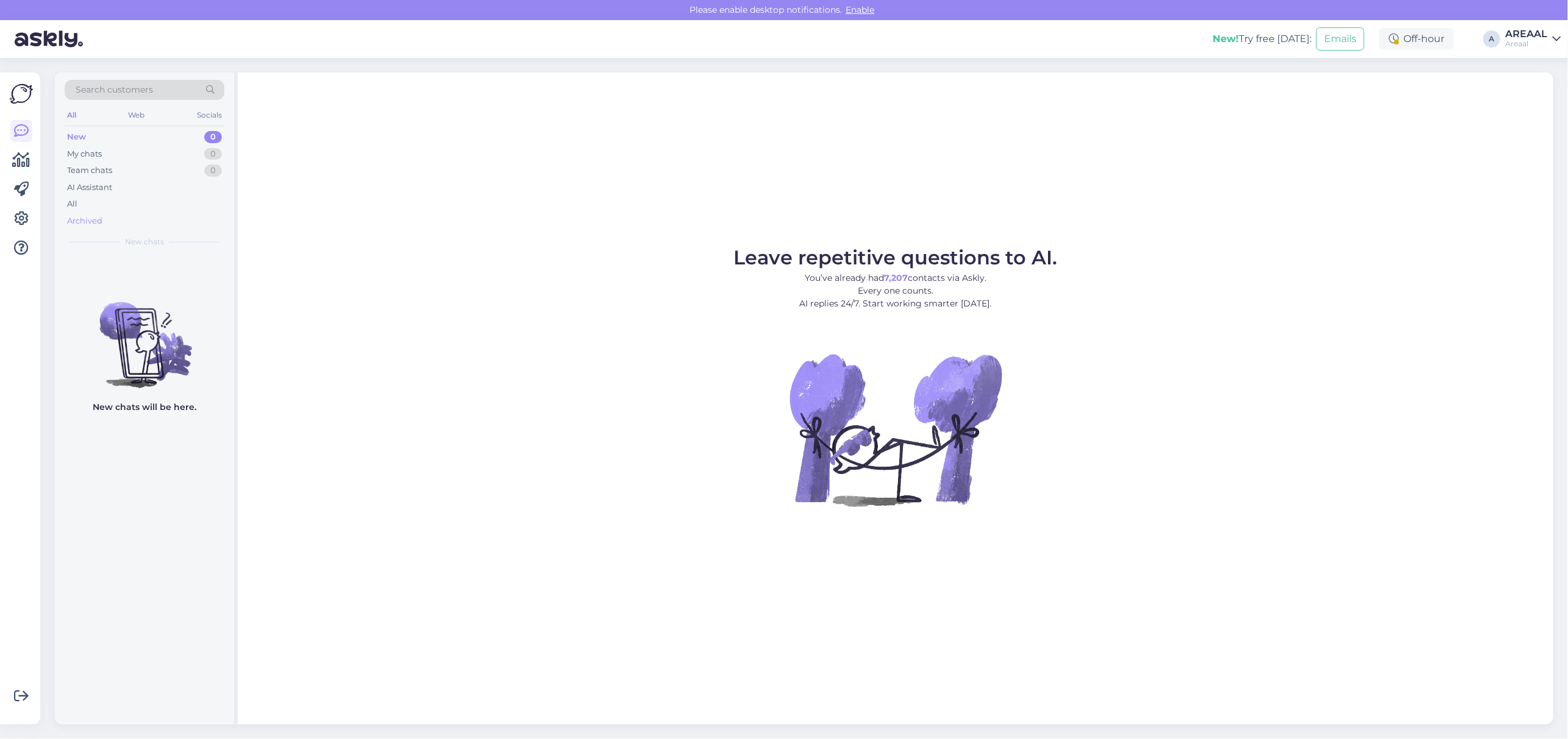
click at [123, 213] on div "Archived" at bounding box center [144, 220] width 160 height 17
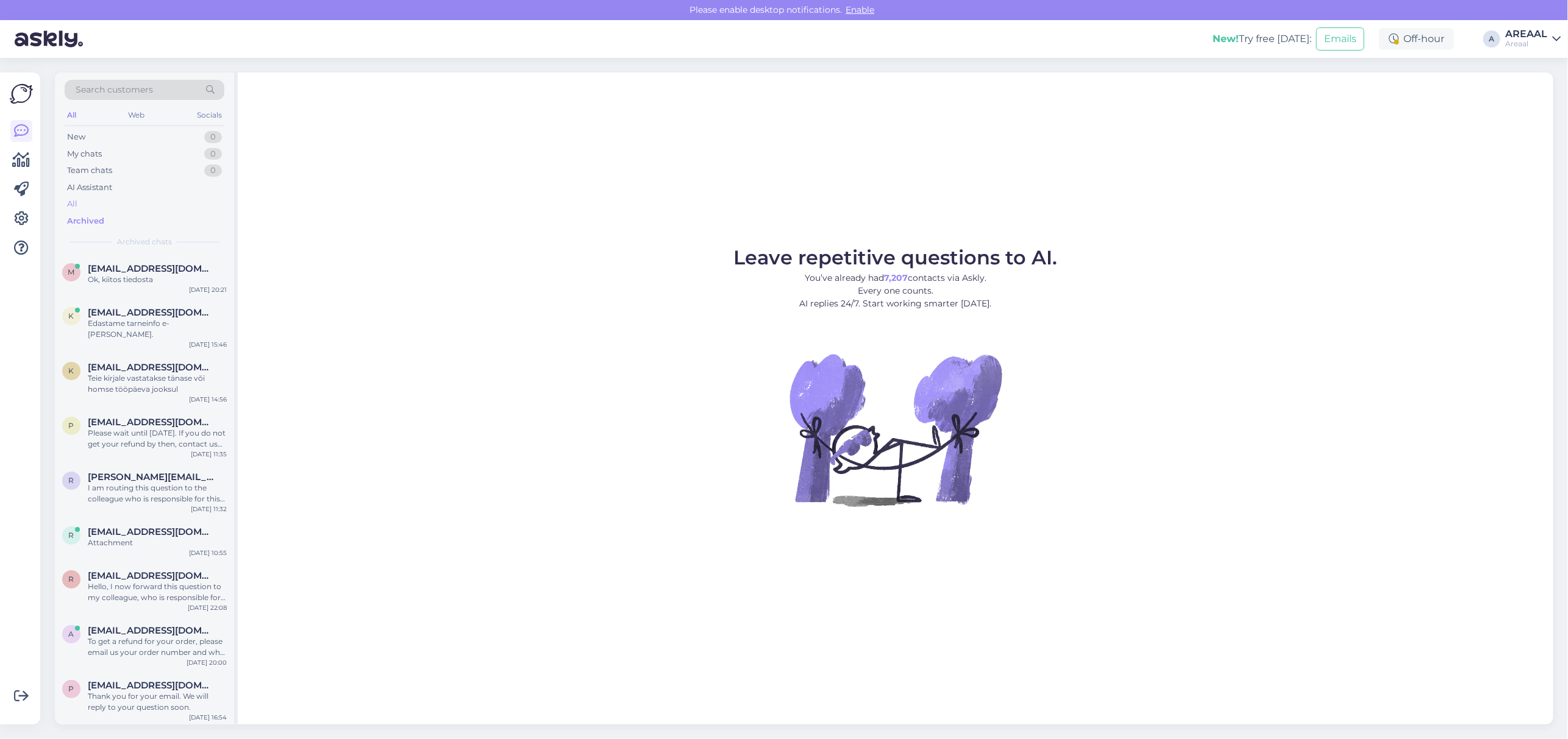
click at [123, 206] on div "All" at bounding box center [144, 203] width 160 height 17
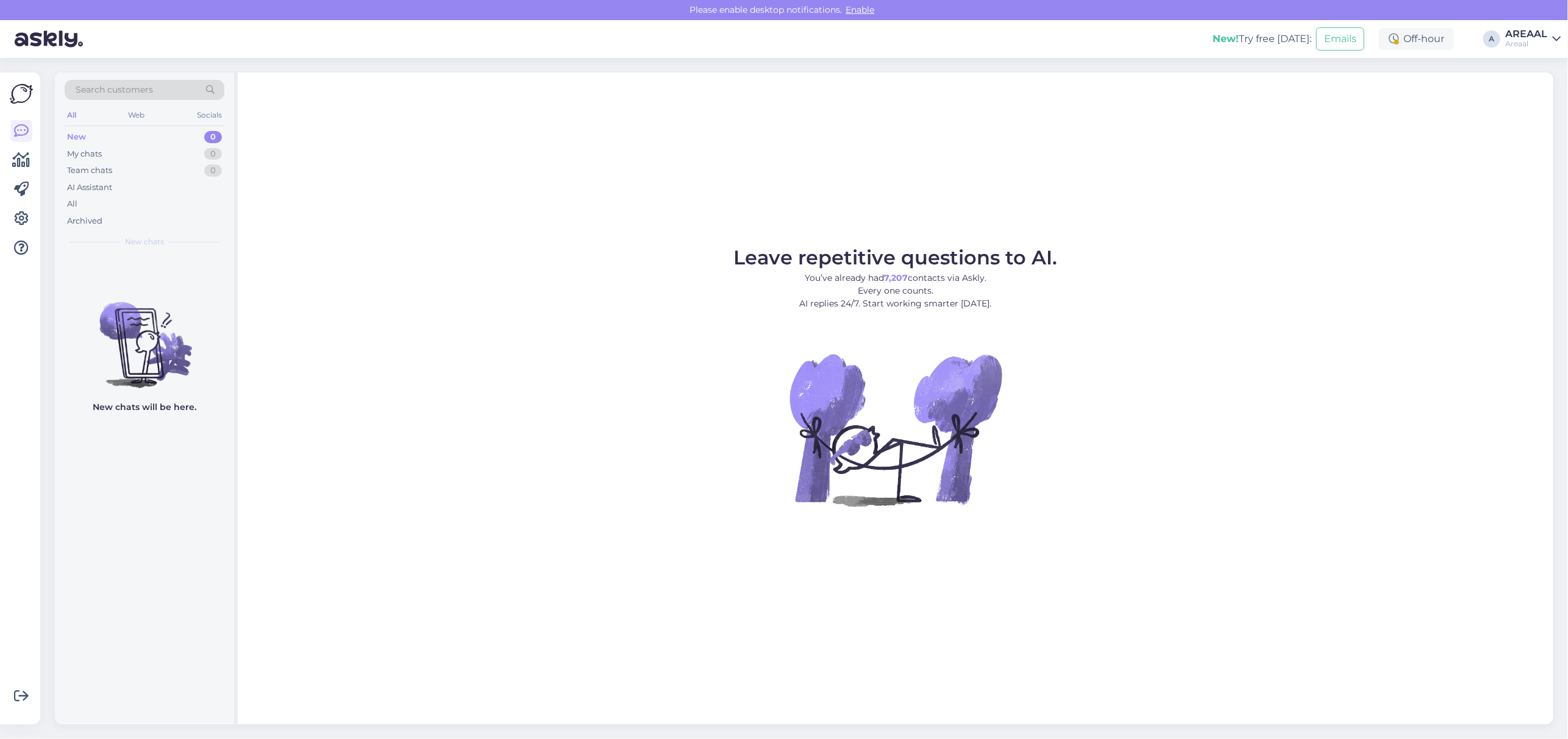
click at [93, 215] on div "Archived" at bounding box center [85, 221] width 36 height 12
click at [96, 203] on div "All" at bounding box center [144, 203] width 160 height 17
click at [81, 198] on div "All" at bounding box center [144, 203] width 160 height 17
click at [154, 220] on div "Archived" at bounding box center [144, 220] width 160 height 17
click at [153, 204] on div "All" at bounding box center [144, 203] width 160 height 17
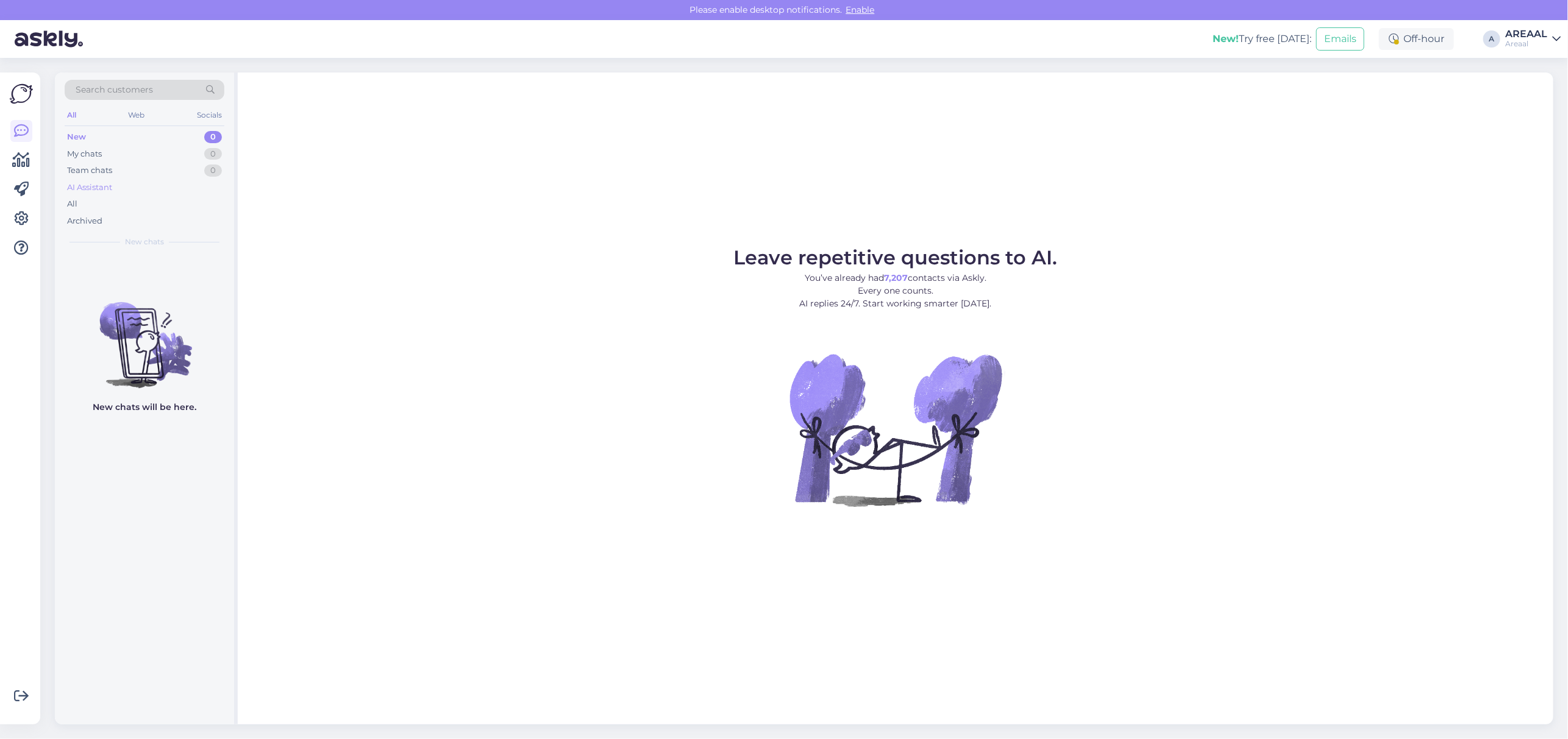
click at [139, 191] on div "AI Assistant" at bounding box center [144, 187] width 160 height 17
click at [129, 205] on div "All" at bounding box center [144, 203] width 160 height 17
click at [126, 193] on div "AI Assistant" at bounding box center [144, 187] width 160 height 17
click at [127, 206] on div "All" at bounding box center [144, 203] width 160 height 17
click at [1266, 78] on div "Leave repetitive questions to AI. You’ve already had 7,207 contacts via Askly. …" at bounding box center [896, 398] width 1316 height 652
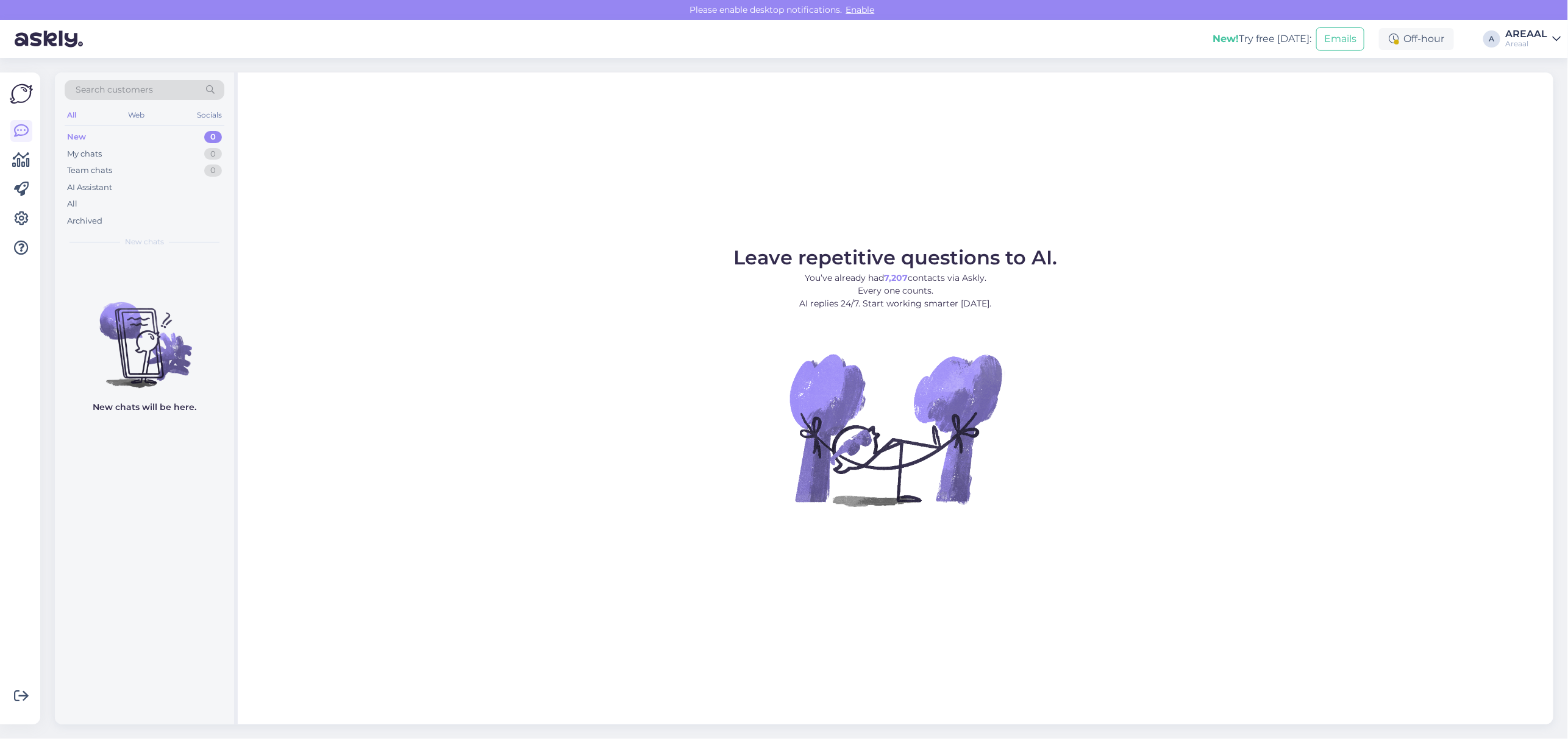
click at [1239, 147] on div "Leave repetitive questions to AI. You’ve already had 7,207 contacts via Askly. …" at bounding box center [896, 398] width 1316 height 652
click at [1248, 163] on div "Leave repetitive questions to AI. You’ve already had 7,207 contacts via Askly. …" at bounding box center [896, 398] width 1316 height 652
click at [1339, 149] on div "Leave repetitive questions to AI. You’ve already had 7,207 contacts via Askly. …" at bounding box center [896, 398] width 1316 height 652
click at [1350, 464] on figure "Leave repetitive questions to AI. You’ve already had 7,207 contacts via Askly. …" at bounding box center [896, 394] width 1294 height 291
click at [99, 204] on div "All" at bounding box center [144, 203] width 160 height 17
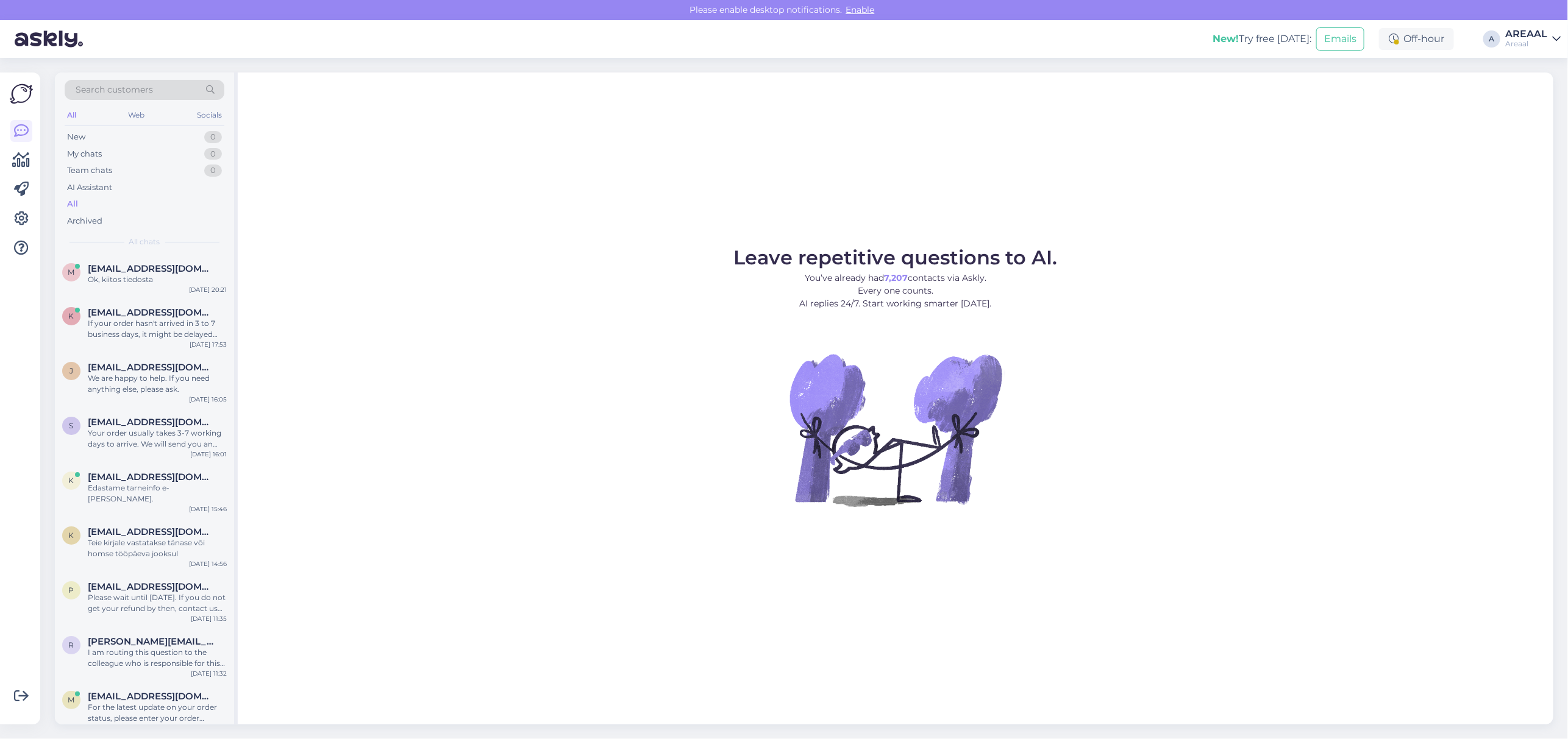
click at [1183, 183] on div "Leave repetitive questions to AI. You’ve already had 7,207 contacts via Askly. …" at bounding box center [896, 398] width 1316 height 652
click at [1078, 201] on div "Leave repetitive questions to AI. You’ve already had 7,207 contacts via Askly. …" at bounding box center [896, 398] width 1316 height 652
click at [1087, 203] on div "Leave repetitive questions to AI. You’ve already had 7,207 contacts via Askly. …" at bounding box center [896, 398] width 1316 height 652
click at [1330, 194] on div "Leave repetitive questions to AI. You’ve already had 7,207 contacts via Askly. …" at bounding box center [896, 398] width 1316 height 652
click at [1327, 181] on div "Leave repetitive questions to AI. You’ve already had 7,207 contacts via Askly. …" at bounding box center [896, 398] width 1316 height 652
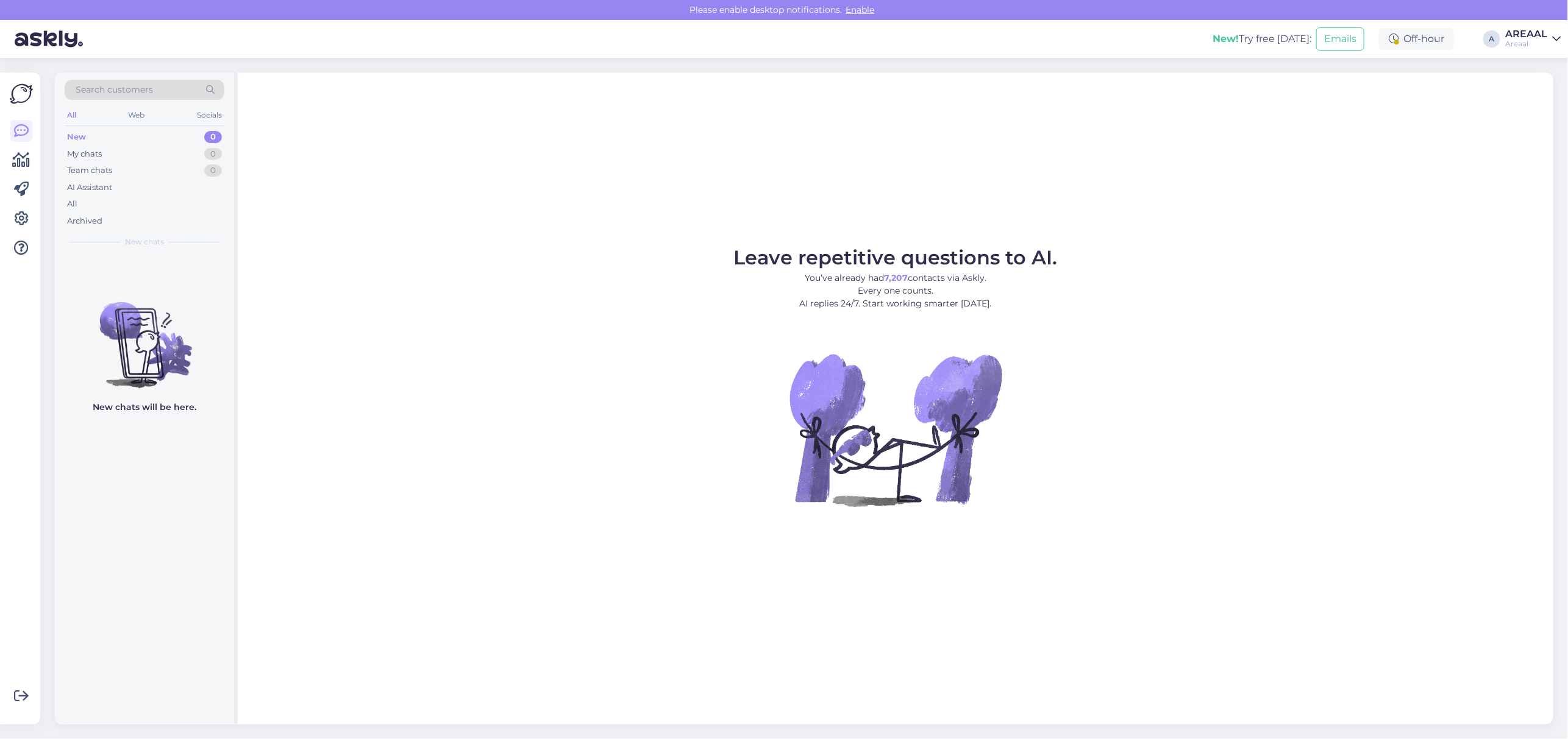
click at [1317, 181] on div "Leave repetitive questions to AI. You’ve already had 7,207 contacts via Askly. …" at bounding box center [896, 398] width 1316 height 652
click at [138, 197] on div "All" at bounding box center [144, 203] width 160 height 17
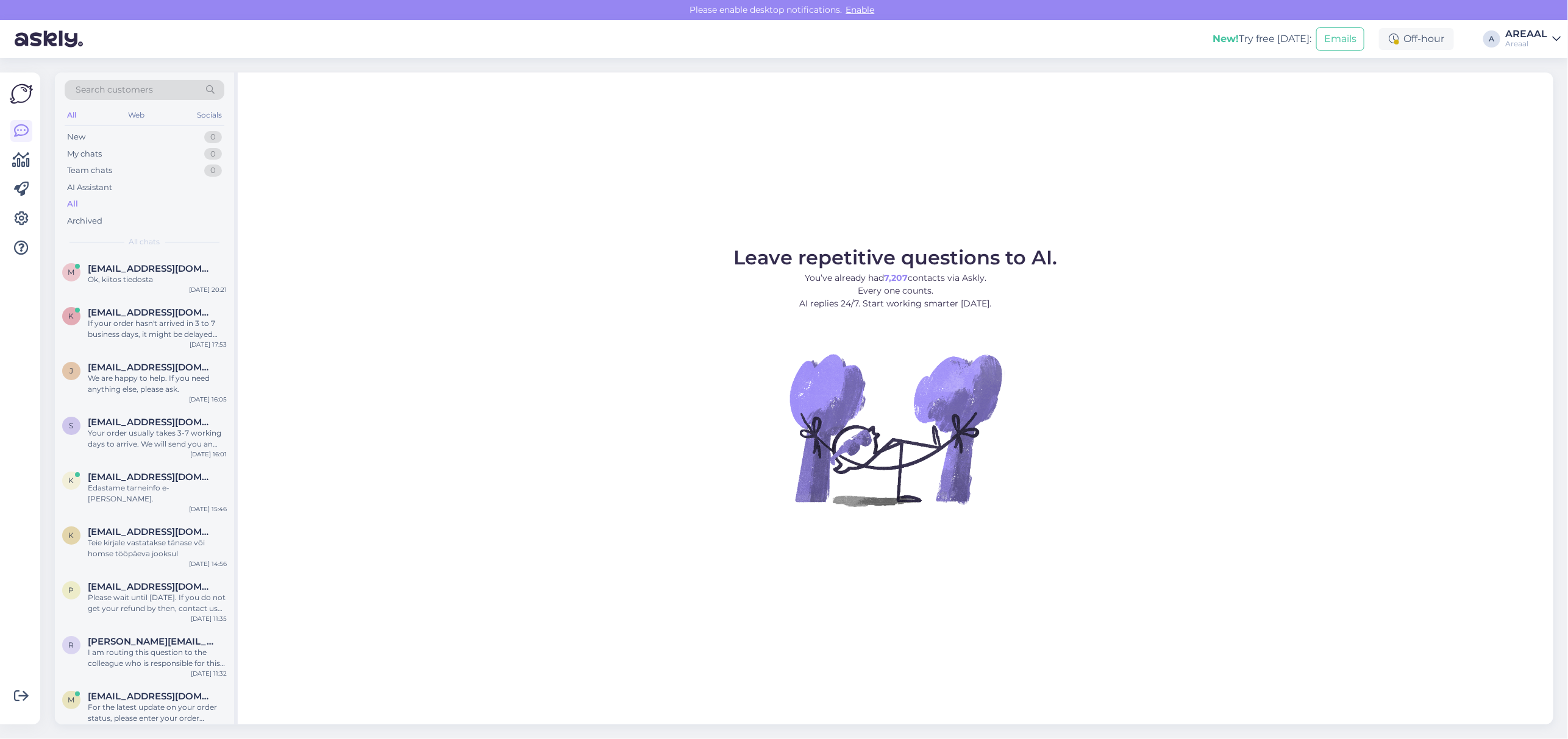
click at [497, 177] on div "Leave repetitive questions to AI. You’ve already had 7,207 contacts via Askly. …" at bounding box center [896, 398] width 1316 height 652
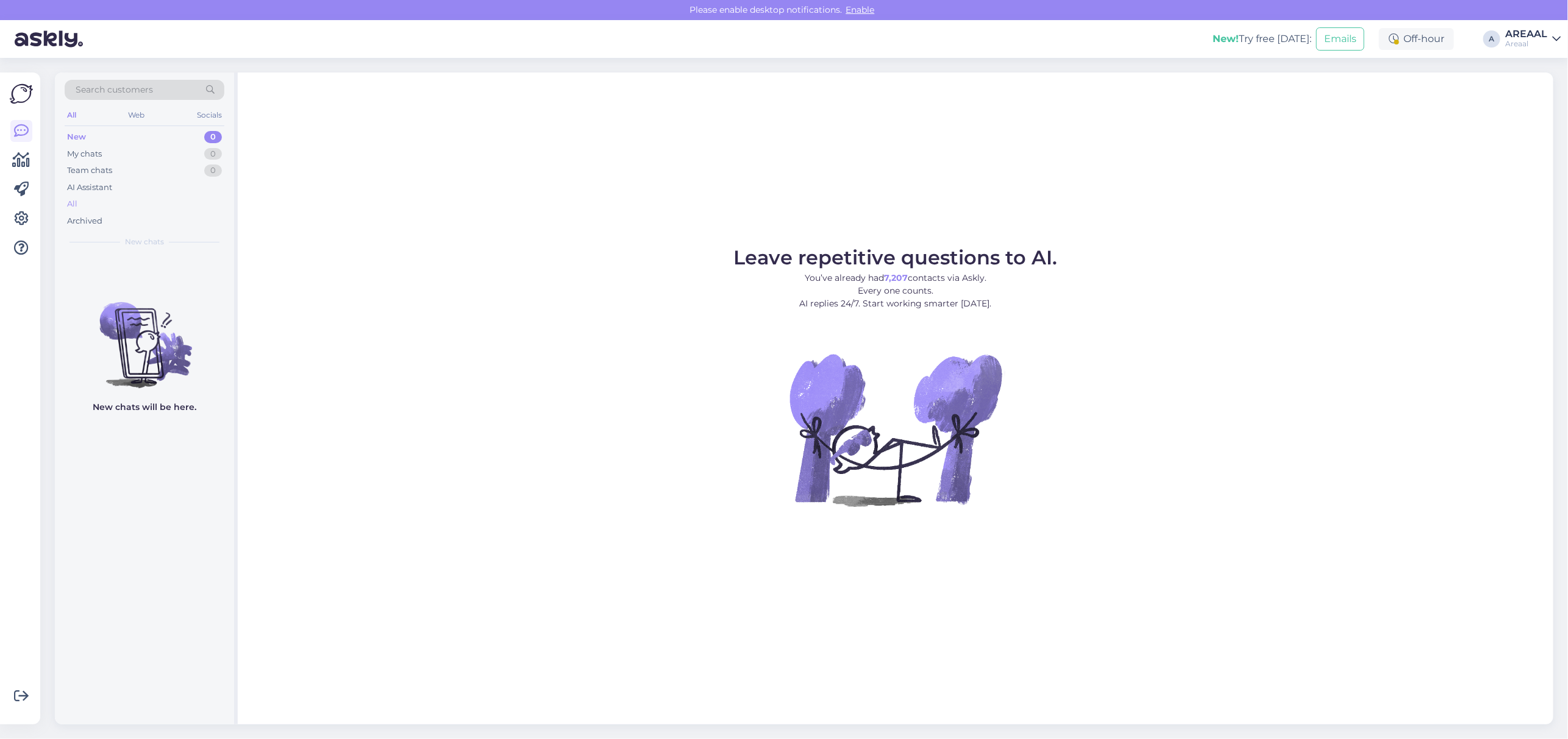
click at [125, 206] on div "All" at bounding box center [144, 203] width 160 height 17
click at [116, 205] on div "All" at bounding box center [144, 203] width 160 height 17
click at [144, 195] on div "AI Assistant" at bounding box center [144, 187] width 160 height 17
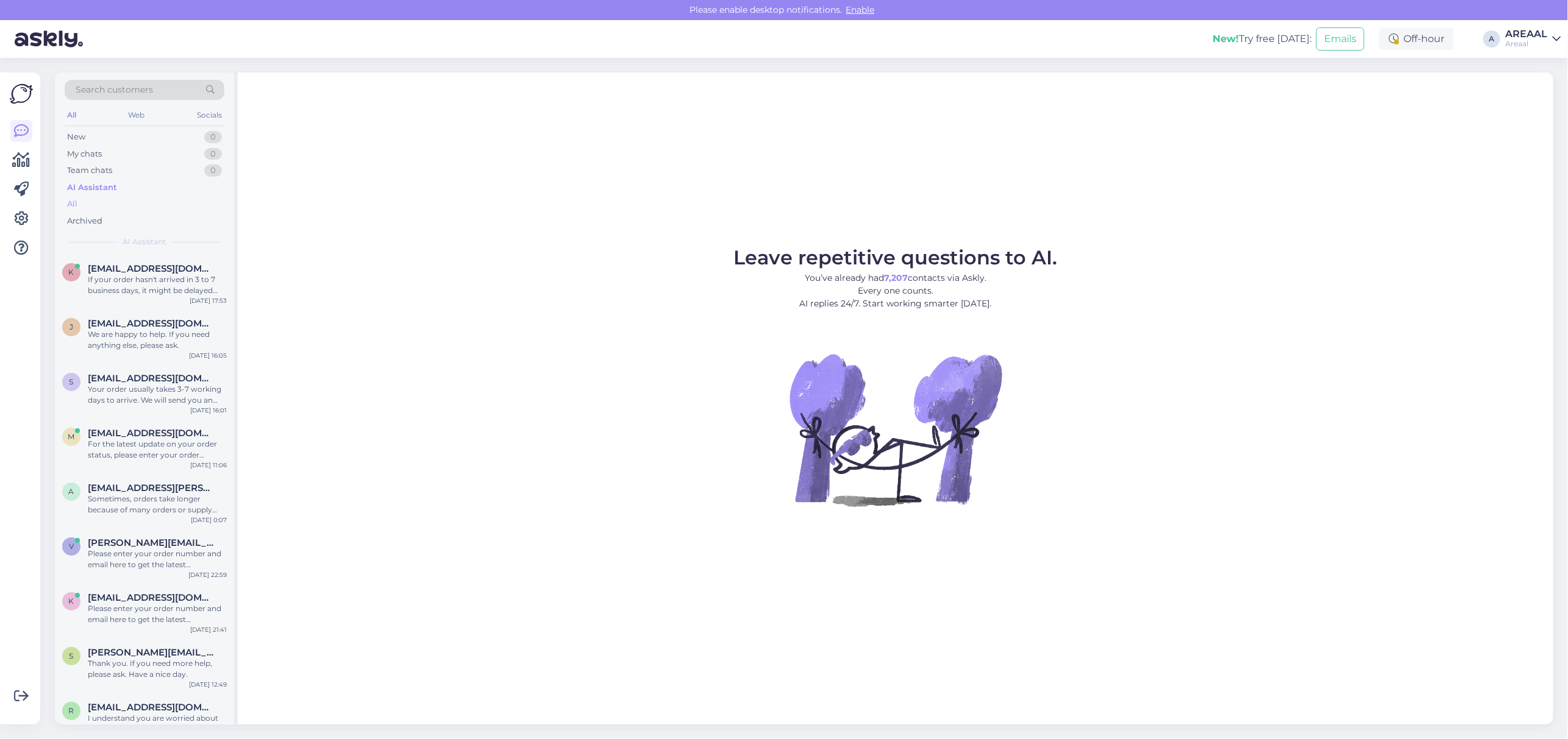
click at [138, 203] on div "All" at bounding box center [144, 203] width 160 height 17
